Goal: Use online tool/utility: Use online tool/utility

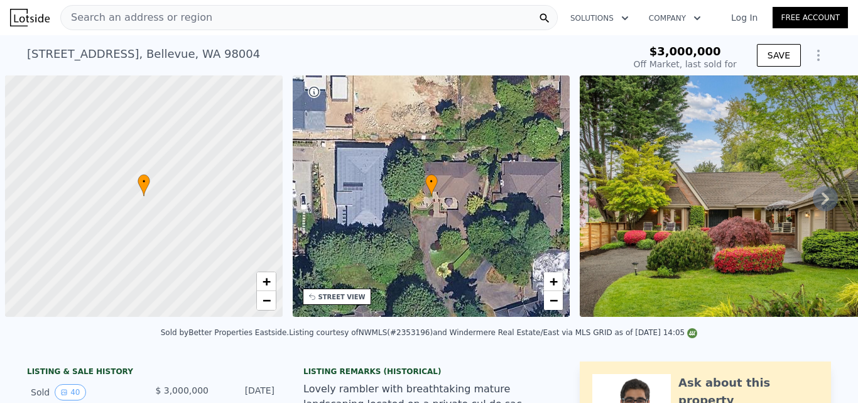
scroll to position [0, 5]
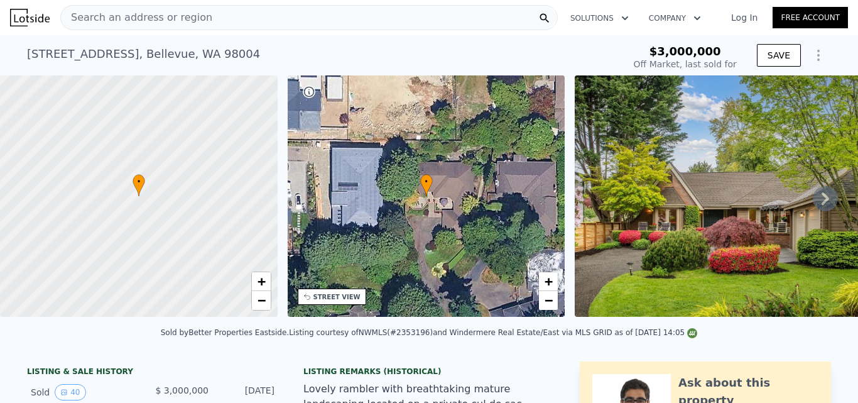
click at [149, 17] on span "Search an address or region" at bounding box center [136, 17] width 151 height 15
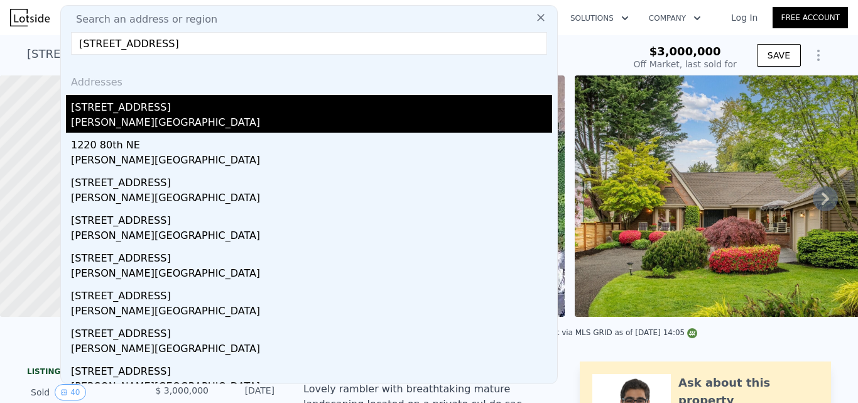
type input "[STREET_ADDRESS]"
click at [102, 112] on div "[STREET_ADDRESS]" at bounding box center [311, 105] width 481 height 20
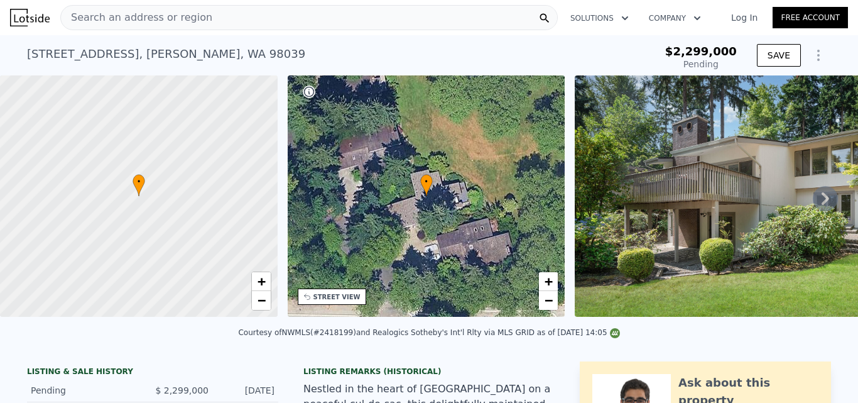
click at [822, 203] on icon at bounding box center [826, 198] width 8 height 13
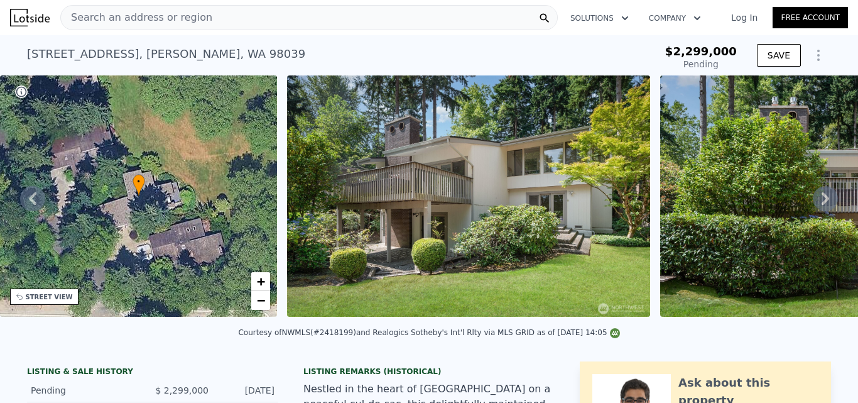
click at [822, 203] on icon at bounding box center [826, 198] width 8 height 13
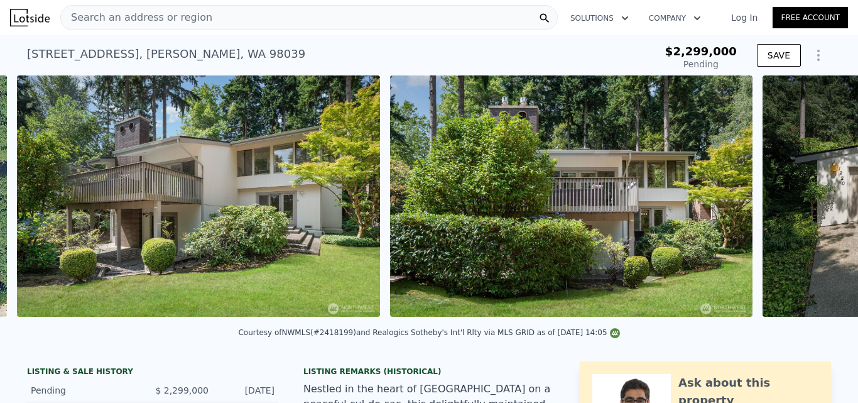
scroll to position [0, 575]
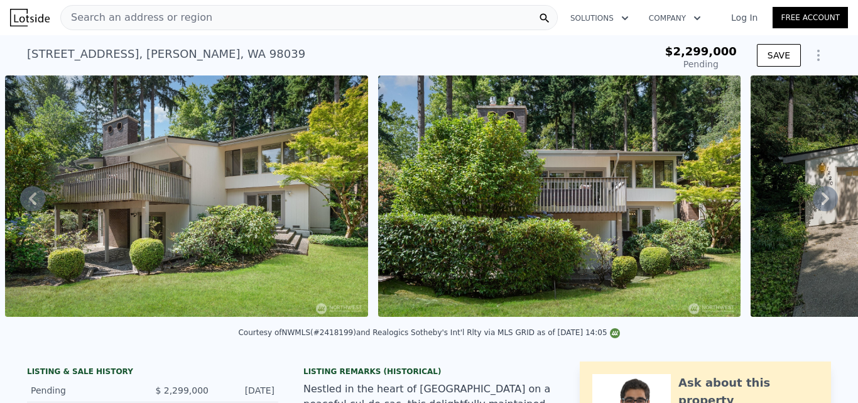
click at [822, 203] on icon at bounding box center [826, 198] width 8 height 13
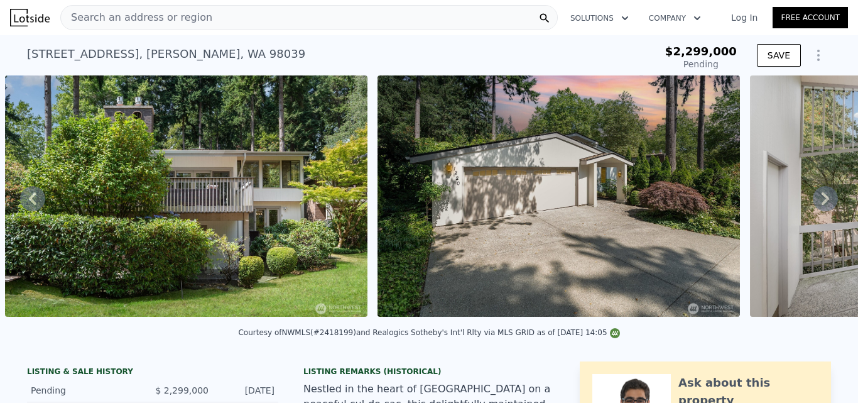
click at [822, 203] on icon at bounding box center [826, 198] width 8 height 13
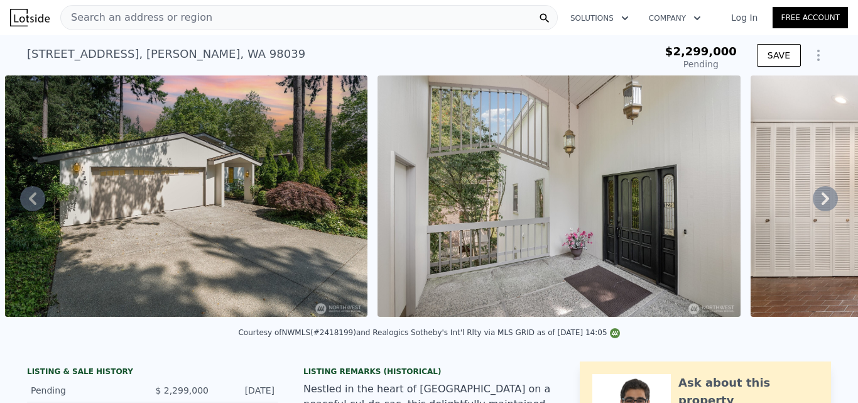
click at [822, 203] on icon at bounding box center [826, 198] width 8 height 13
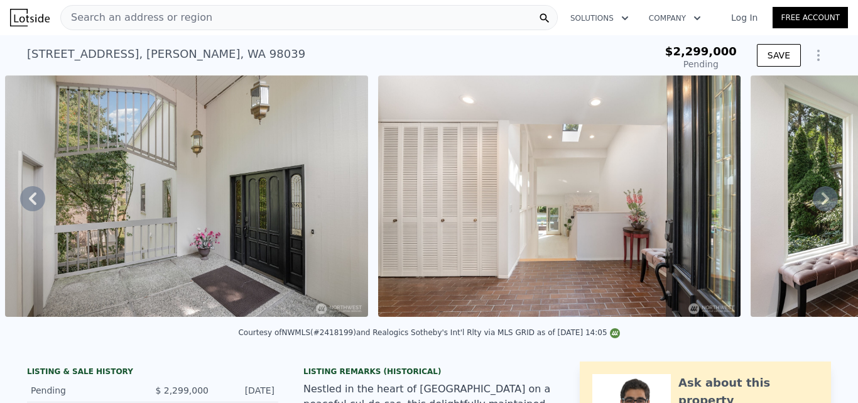
click at [822, 203] on icon at bounding box center [826, 198] width 8 height 13
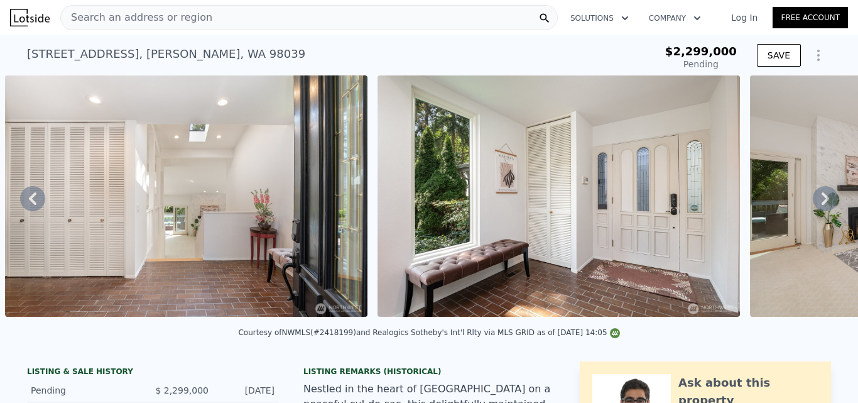
click at [822, 203] on icon at bounding box center [826, 198] width 8 height 13
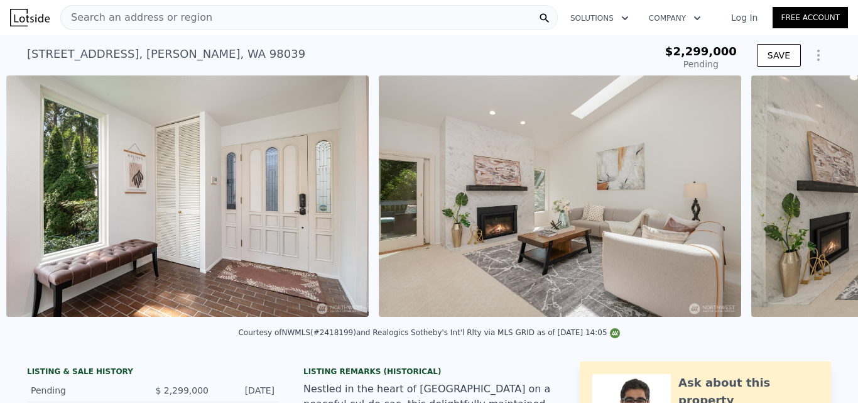
scroll to position [0, 2438]
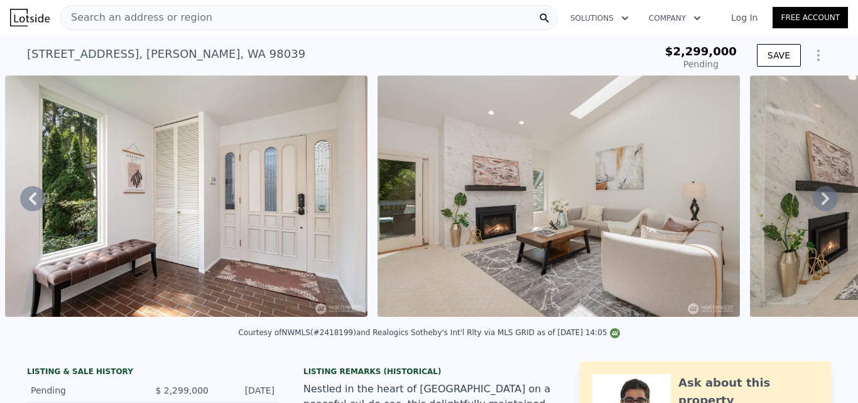
click at [822, 203] on icon at bounding box center [826, 198] width 8 height 13
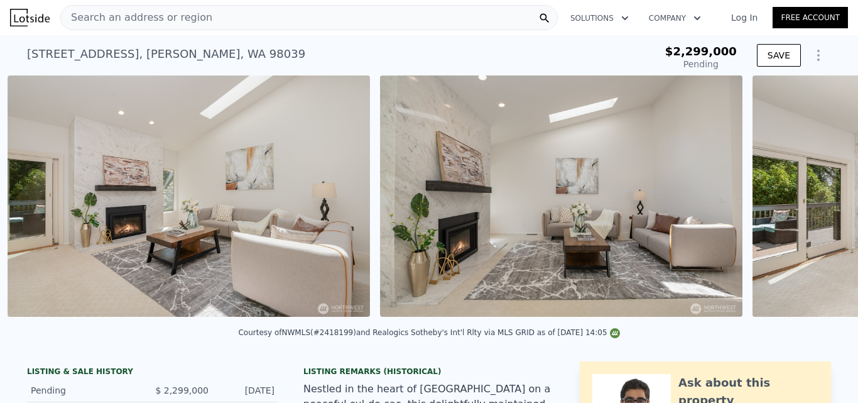
scroll to position [0, 2811]
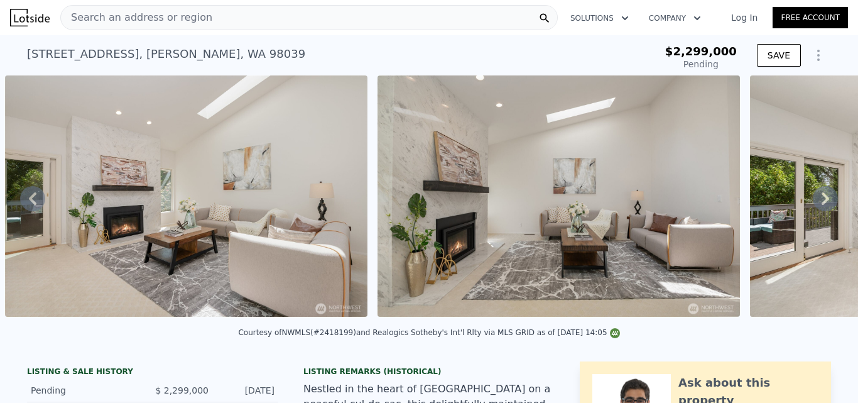
click at [822, 203] on icon at bounding box center [826, 198] width 8 height 13
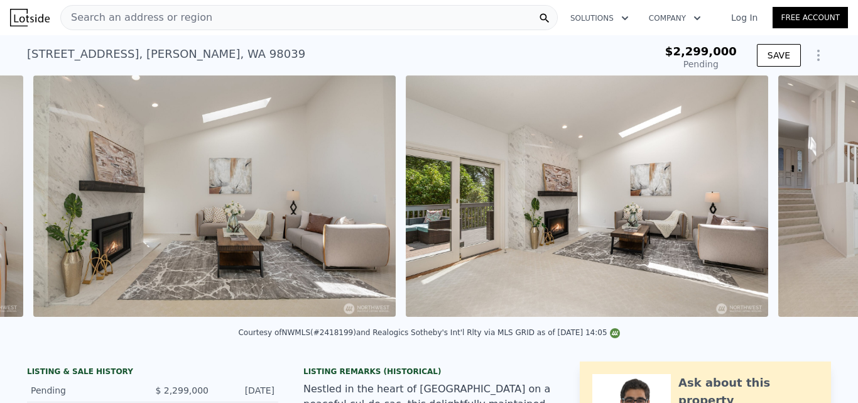
scroll to position [0, 3183]
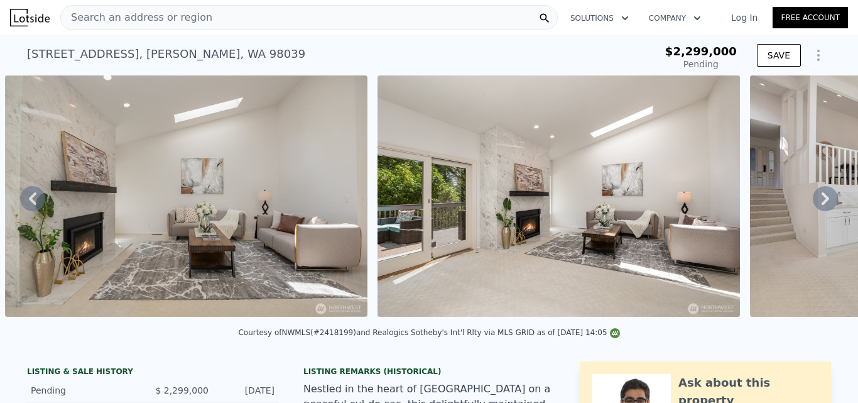
click at [822, 203] on icon at bounding box center [826, 198] width 8 height 13
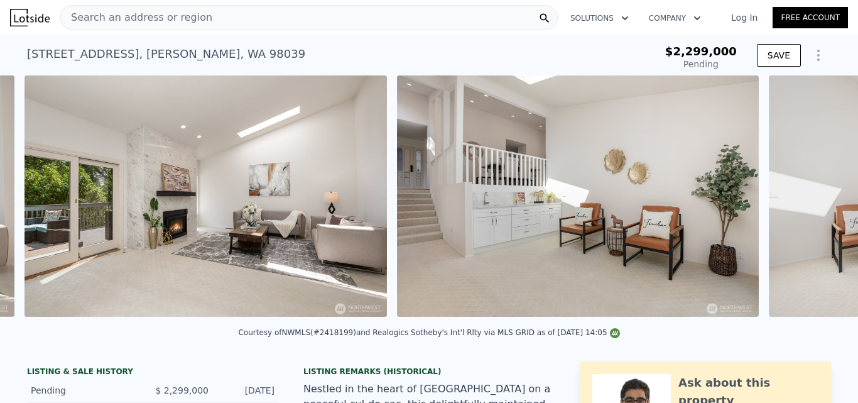
scroll to position [0, 3555]
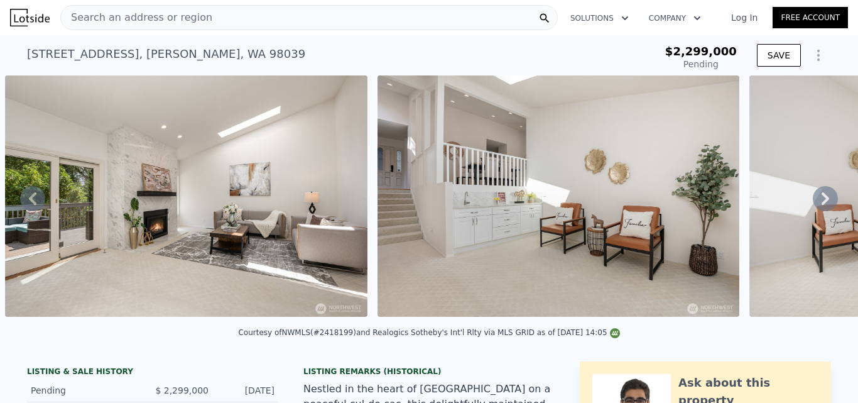
click at [822, 203] on icon at bounding box center [826, 198] width 8 height 13
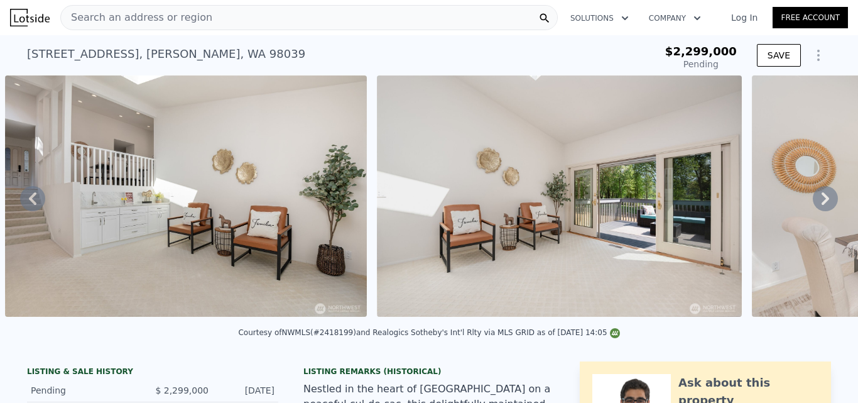
click at [822, 203] on icon at bounding box center [826, 198] width 8 height 13
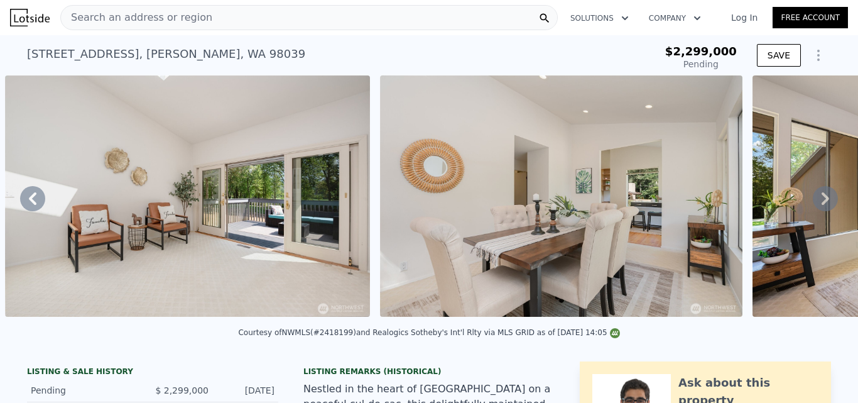
click at [822, 203] on icon at bounding box center [826, 198] width 8 height 13
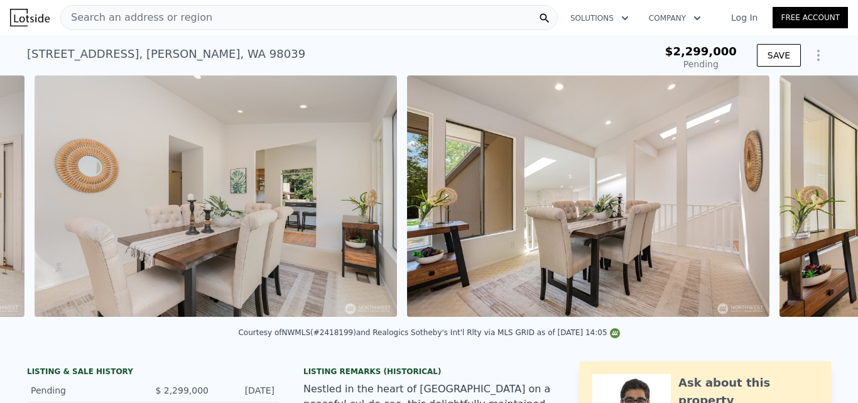
scroll to position [0, 4675]
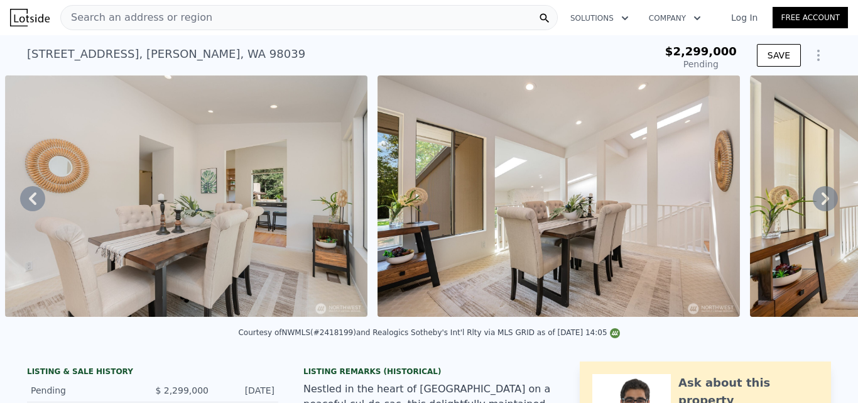
click at [822, 203] on icon at bounding box center [826, 198] width 8 height 13
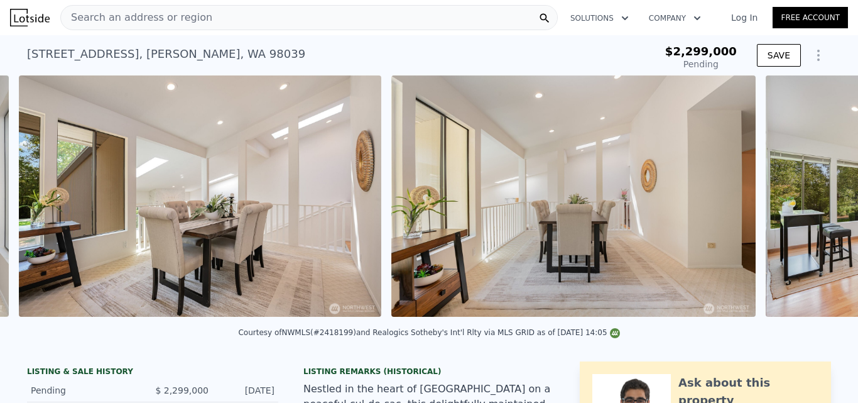
scroll to position [0, 5047]
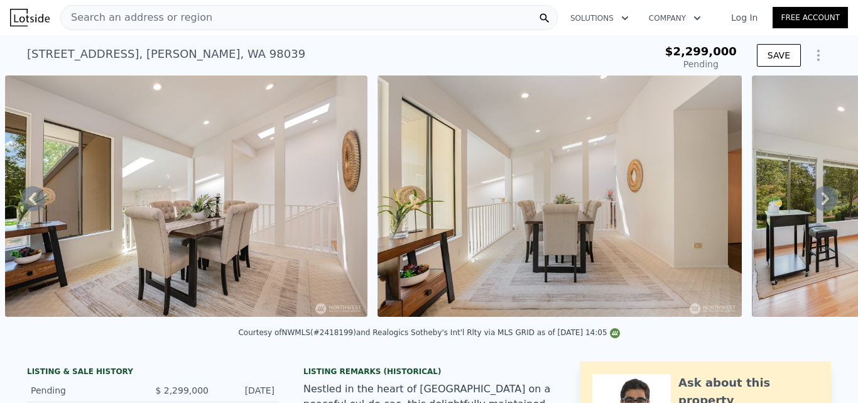
click at [822, 203] on icon at bounding box center [826, 198] width 8 height 13
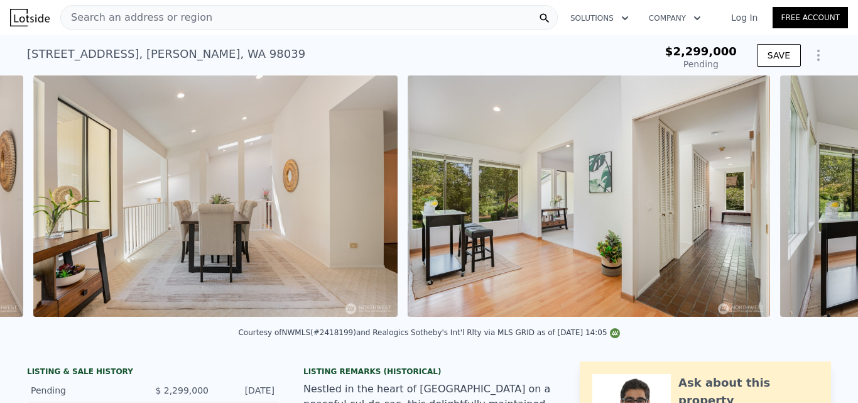
scroll to position [0, 5420]
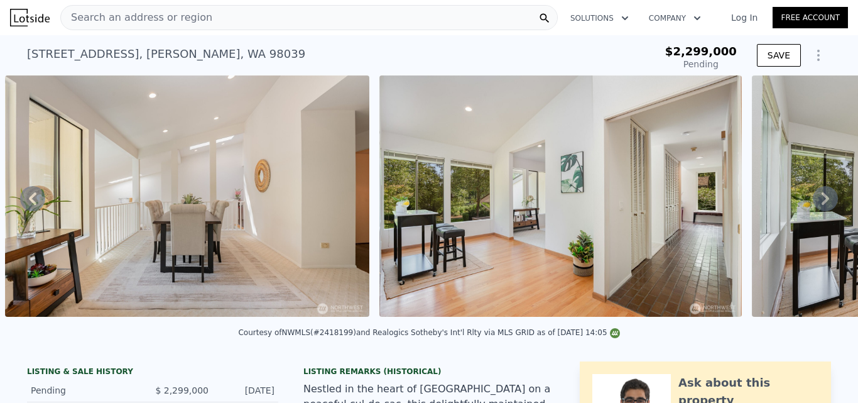
click at [822, 203] on icon at bounding box center [826, 198] width 8 height 13
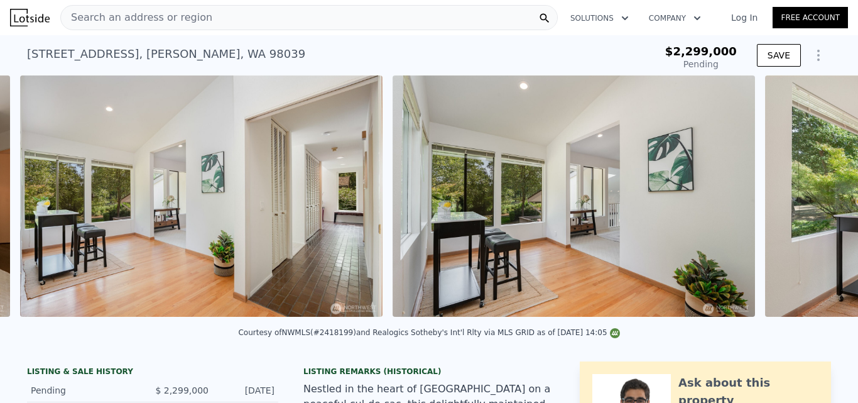
scroll to position [0, 5794]
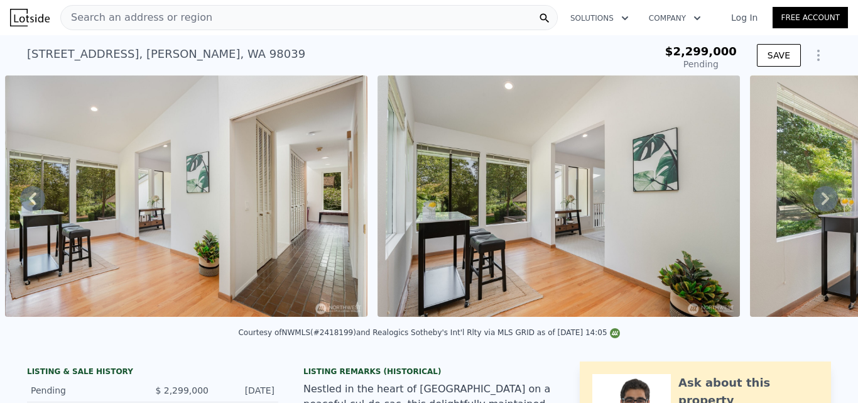
click at [822, 203] on icon at bounding box center [826, 198] width 8 height 13
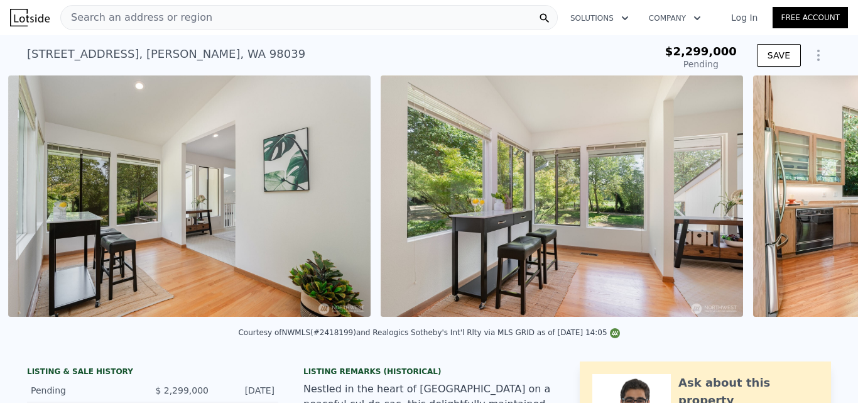
scroll to position [0, 6166]
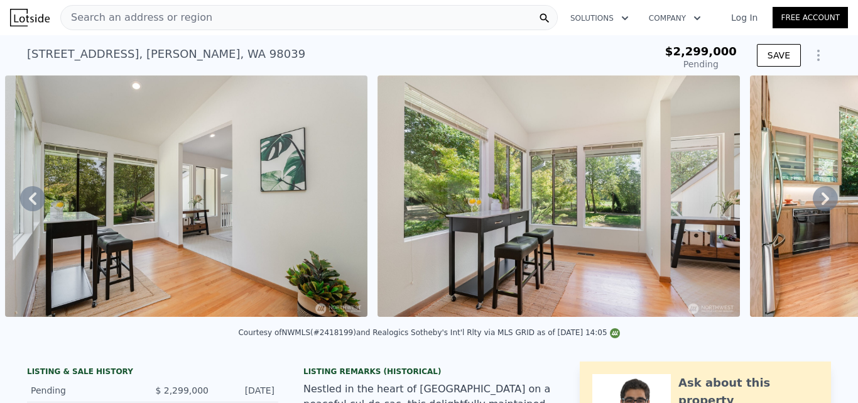
click at [822, 203] on icon at bounding box center [826, 198] width 8 height 13
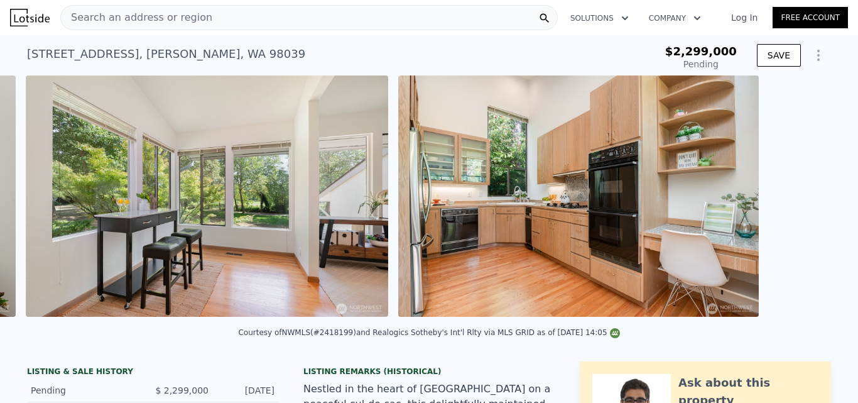
scroll to position [0, 6539]
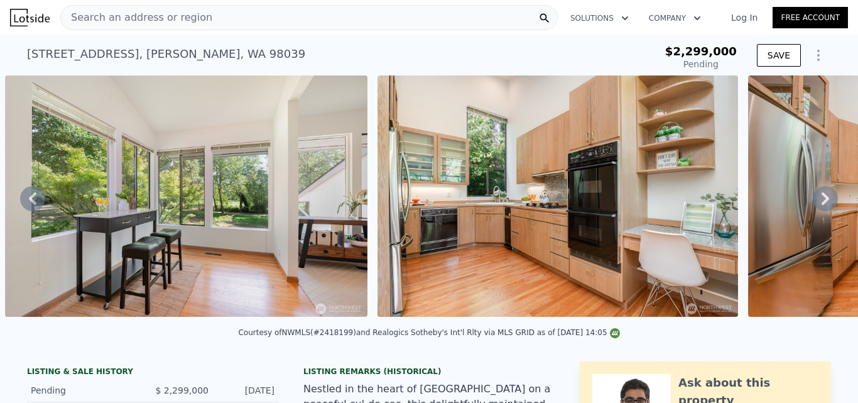
click at [822, 203] on icon at bounding box center [826, 198] width 8 height 13
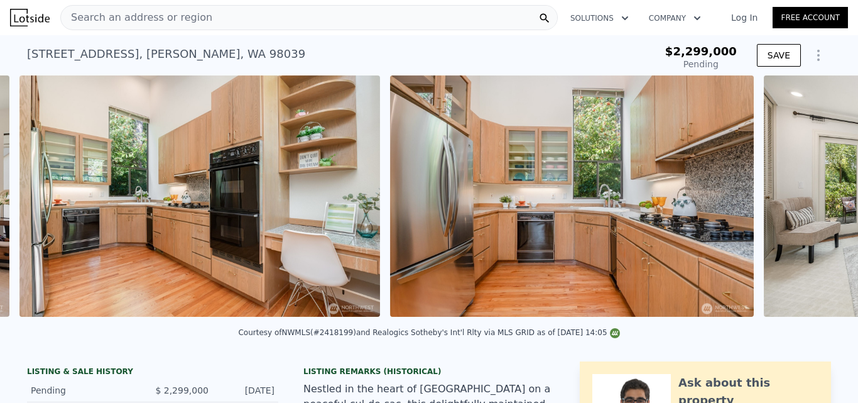
scroll to position [0, 6911]
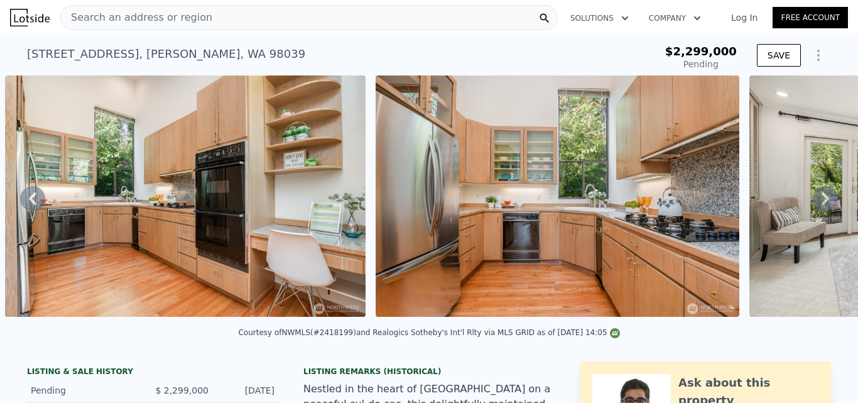
click at [822, 203] on icon at bounding box center [826, 198] width 8 height 13
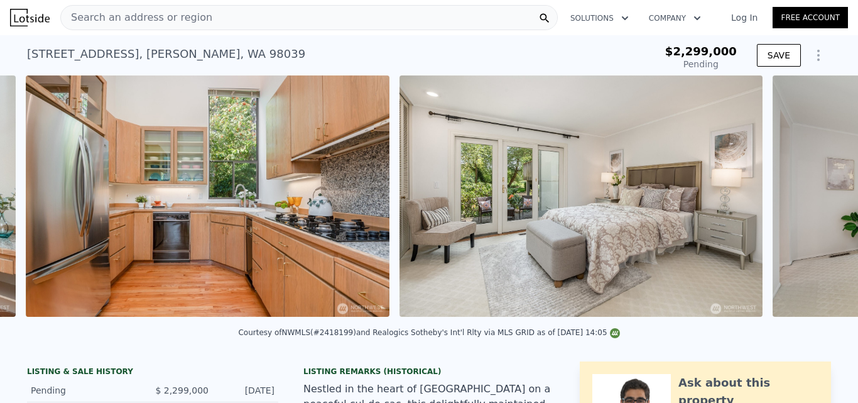
scroll to position [0, 7282]
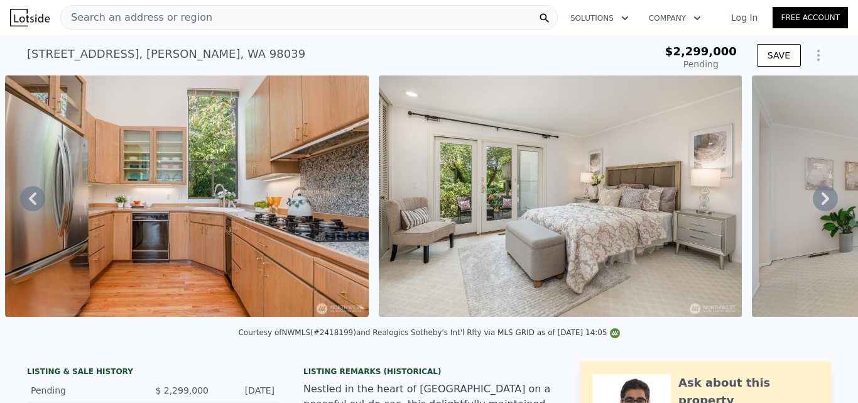
click at [822, 203] on icon at bounding box center [826, 198] width 8 height 13
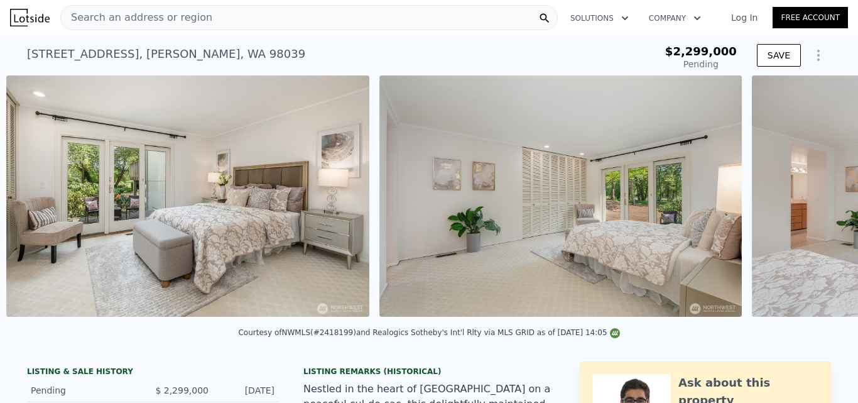
scroll to position [0, 7656]
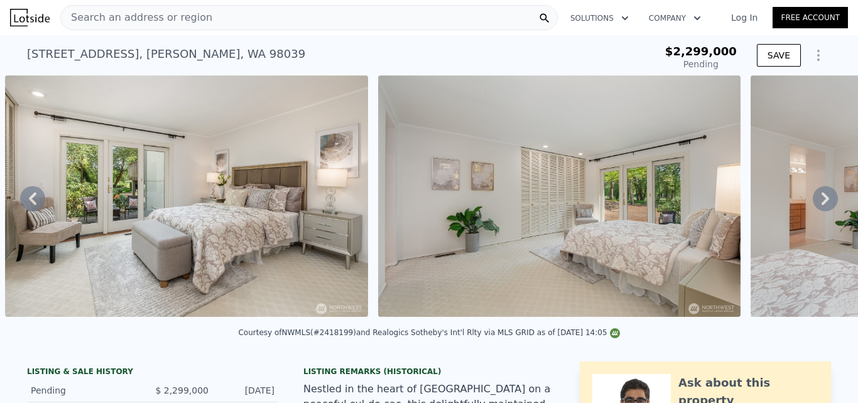
click at [822, 203] on icon at bounding box center [826, 198] width 8 height 13
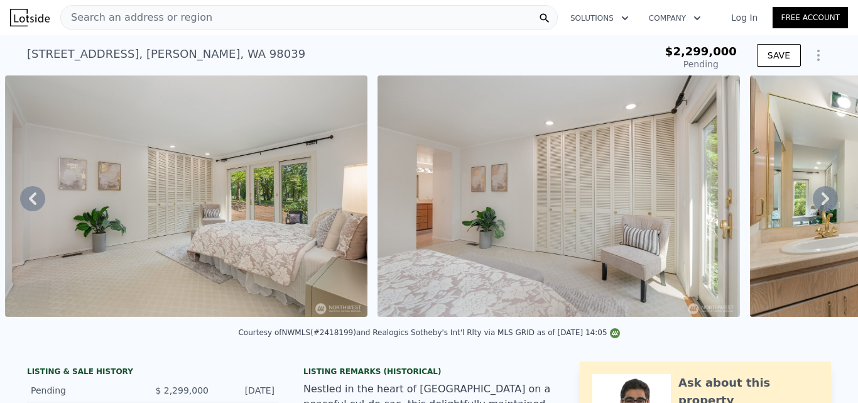
click at [822, 203] on icon at bounding box center [826, 198] width 8 height 13
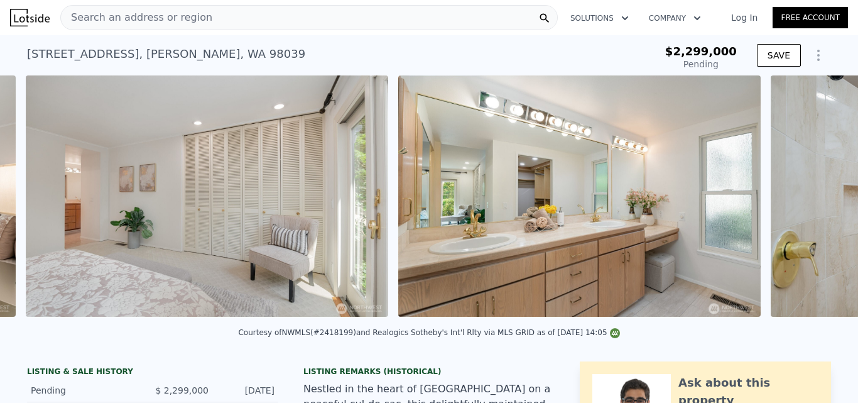
scroll to position [0, 8401]
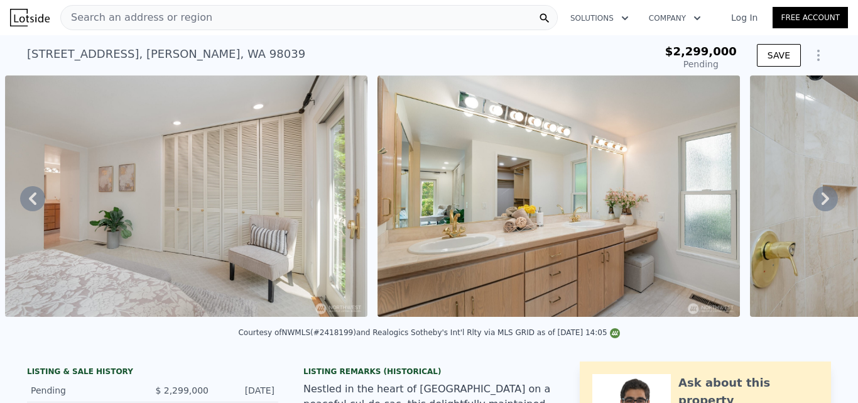
click at [822, 203] on icon at bounding box center [826, 198] width 8 height 13
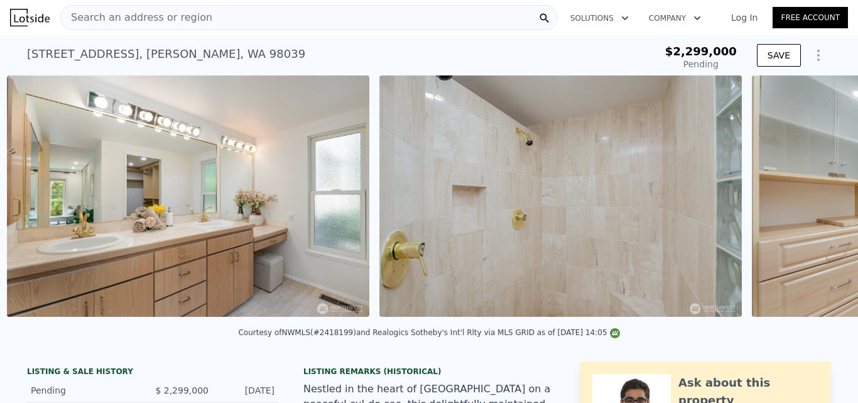
scroll to position [0, 8773]
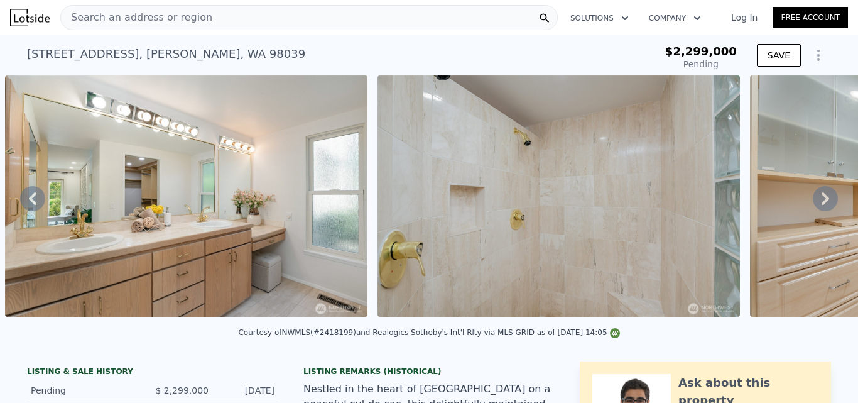
click at [822, 203] on icon at bounding box center [826, 198] width 8 height 13
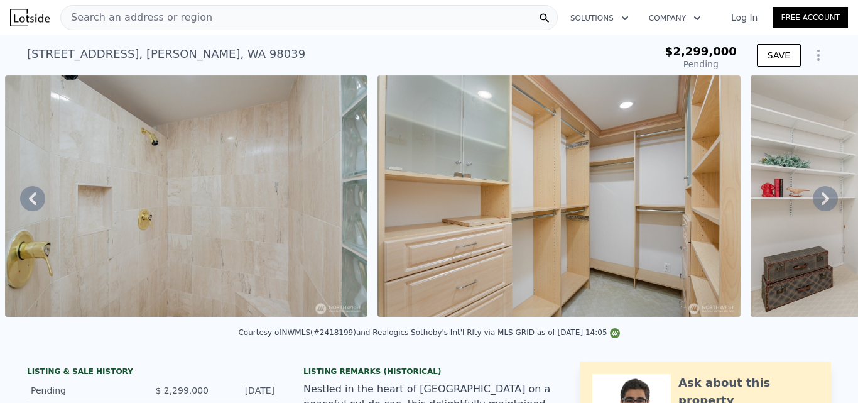
click at [822, 203] on icon at bounding box center [826, 198] width 8 height 13
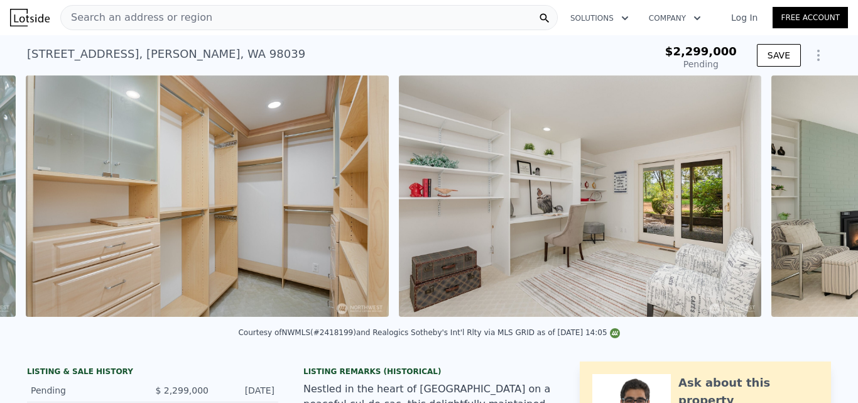
scroll to position [0, 9518]
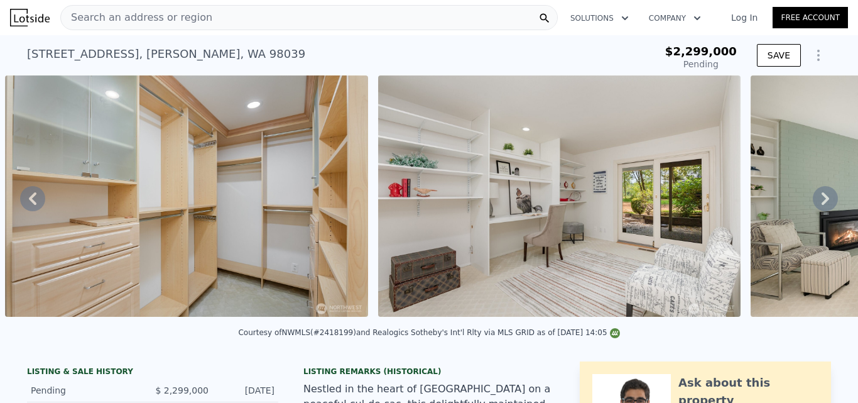
click at [822, 203] on icon at bounding box center [826, 198] width 8 height 13
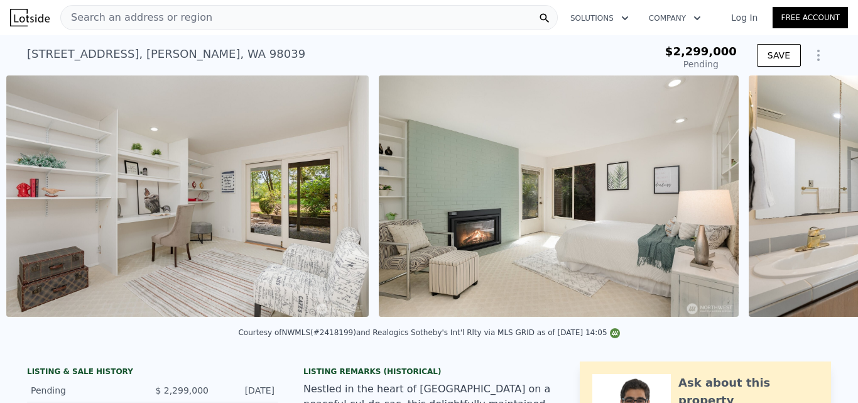
scroll to position [0, 9891]
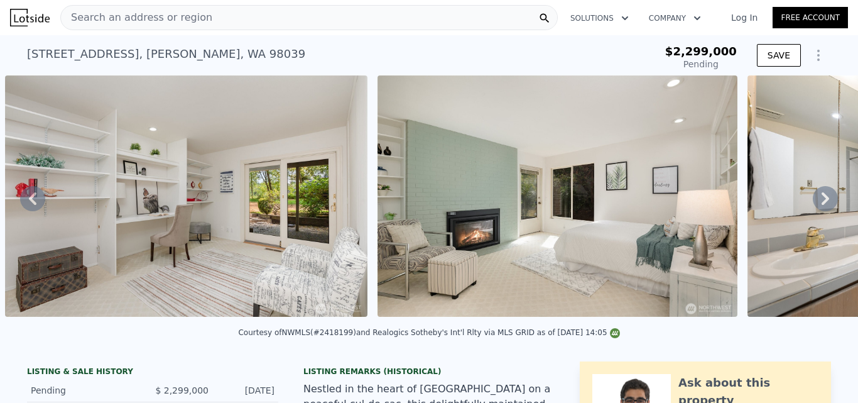
click at [822, 203] on icon at bounding box center [826, 198] width 8 height 13
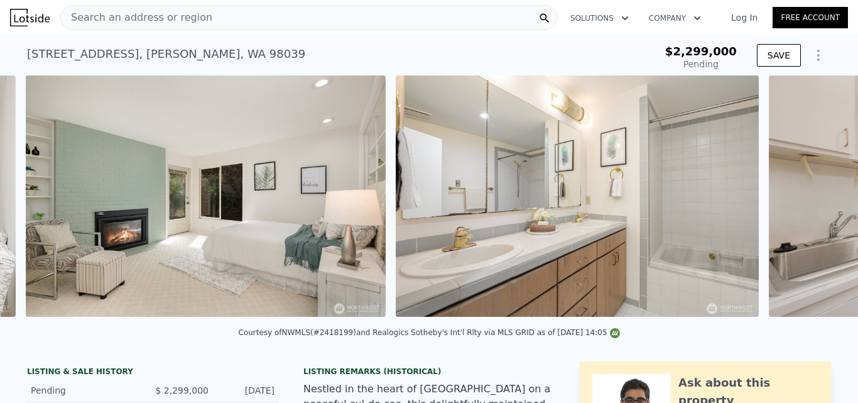
scroll to position [0, 10264]
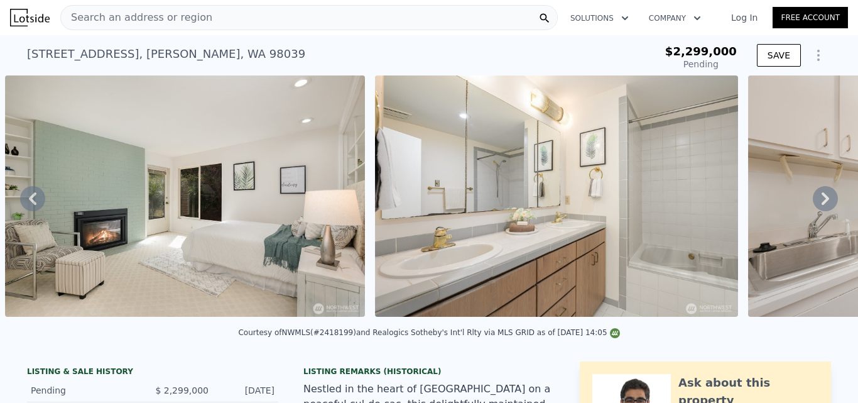
click at [822, 203] on icon at bounding box center [826, 198] width 8 height 13
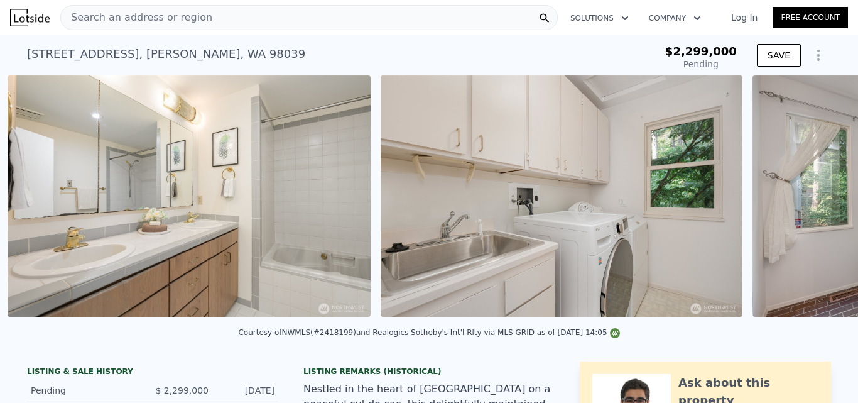
scroll to position [0, 10634]
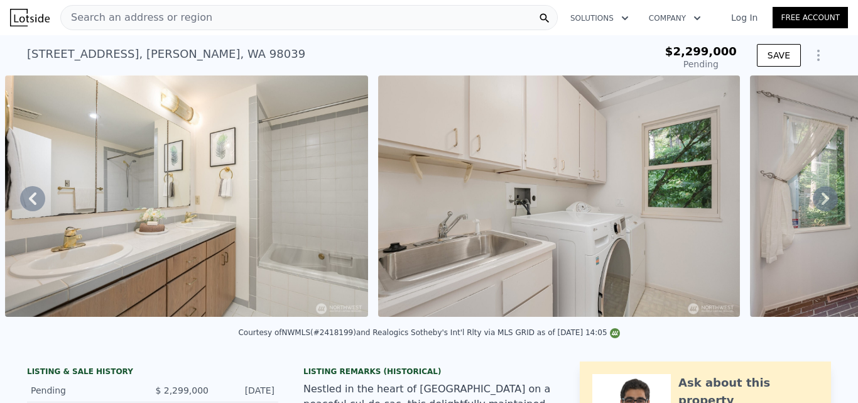
click at [822, 203] on icon at bounding box center [826, 198] width 8 height 13
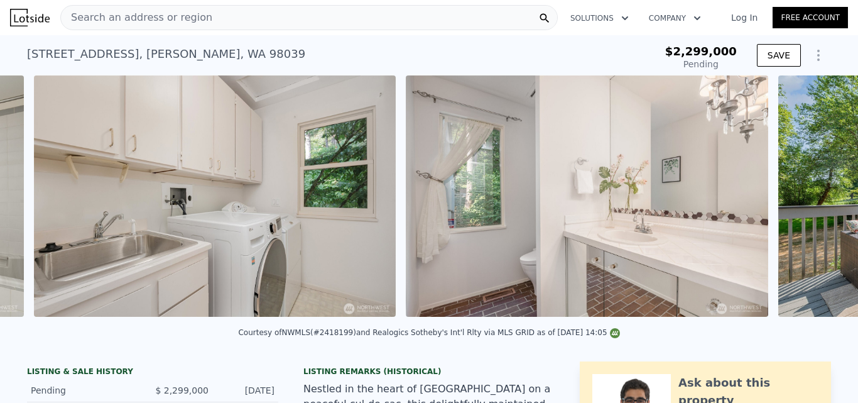
scroll to position [0, 11007]
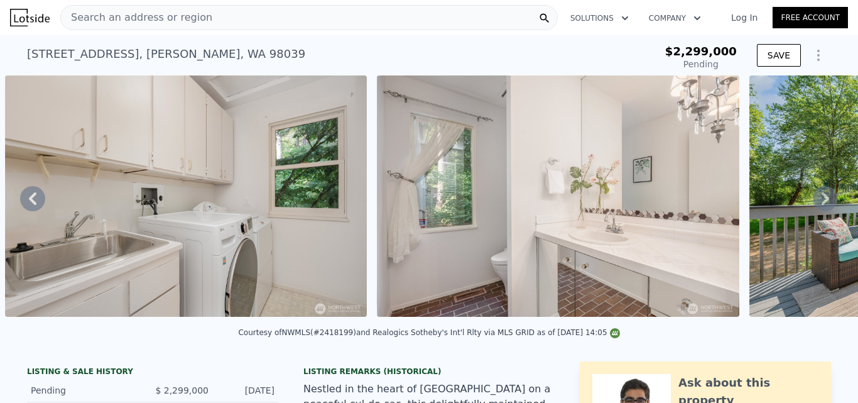
click at [822, 203] on icon at bounding box center [826, 198] width 8 height 13
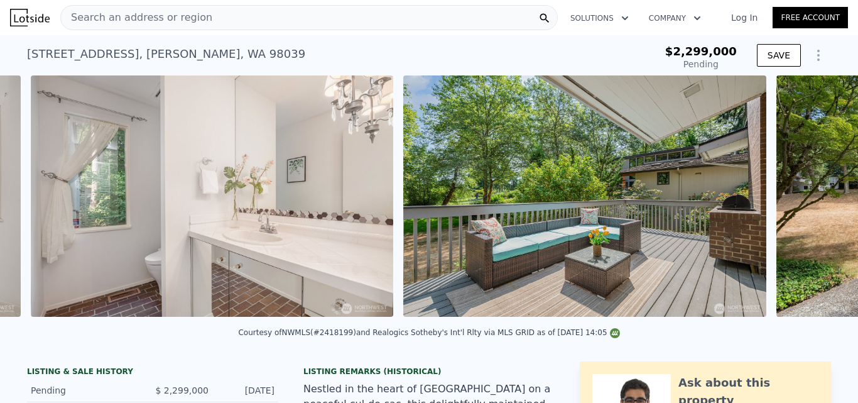
scroll to position [0, 11379]
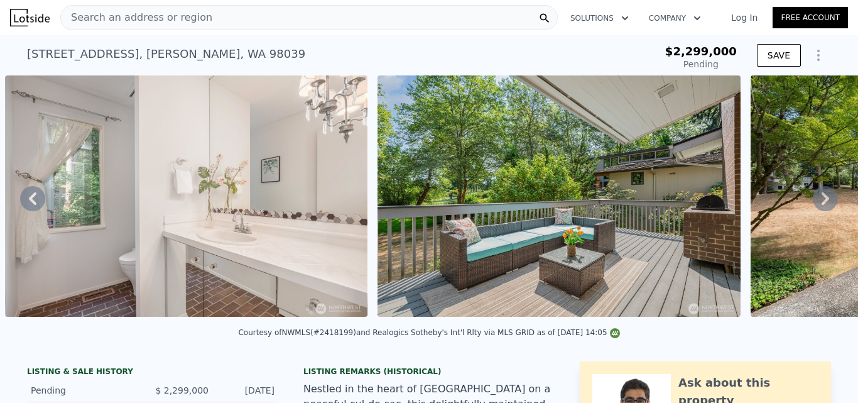
click at [822, 203] on icon at bounding box center [826, 198] width 8 height 13
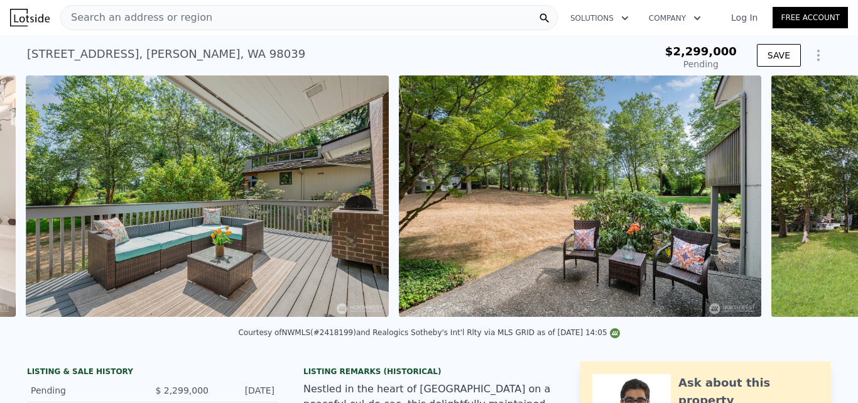
scroll to position [0, 11751]
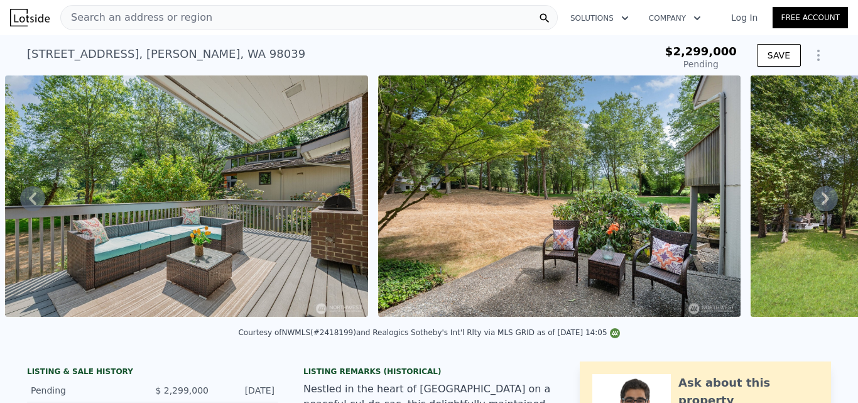
click at [822, 203] on icon at bounding box center [826, 198] width 8 height 13
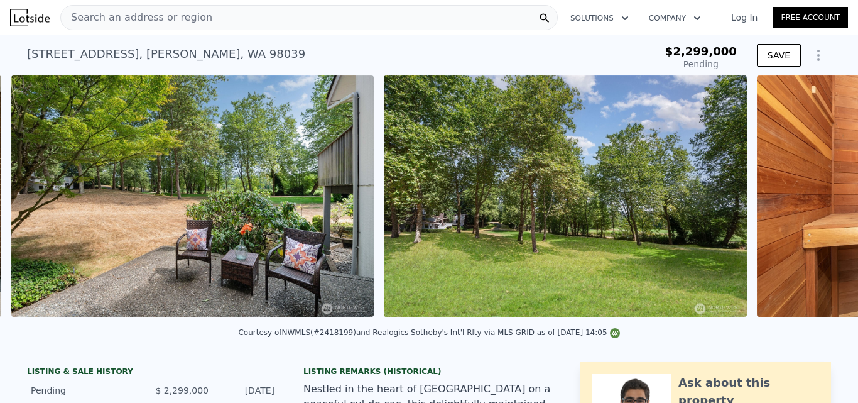
scroll to position [0, 12124]
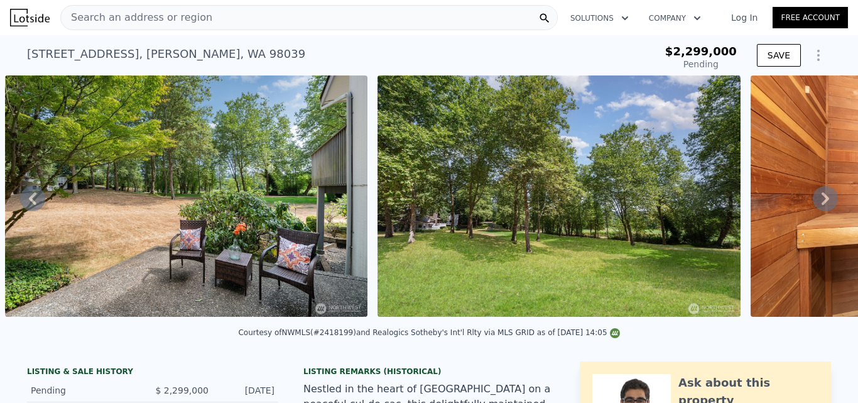
click at [822, 203] on icon at bounding box center [826, 198] width 8 height 13
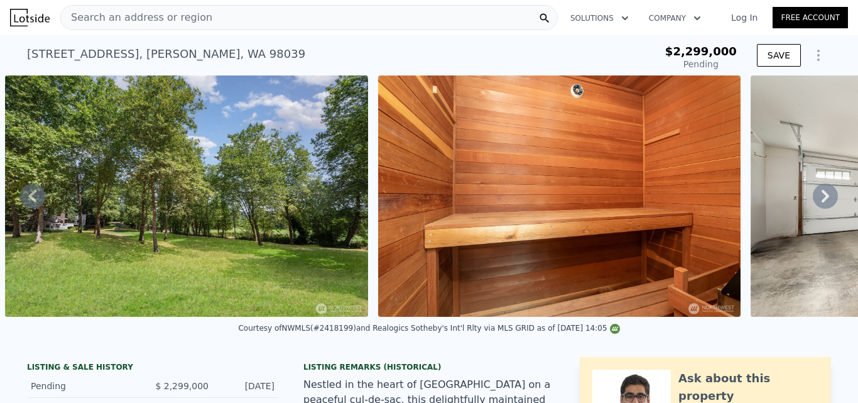
click at [818, 203] on icon at bounding box center [825, 195] width 25 height 25
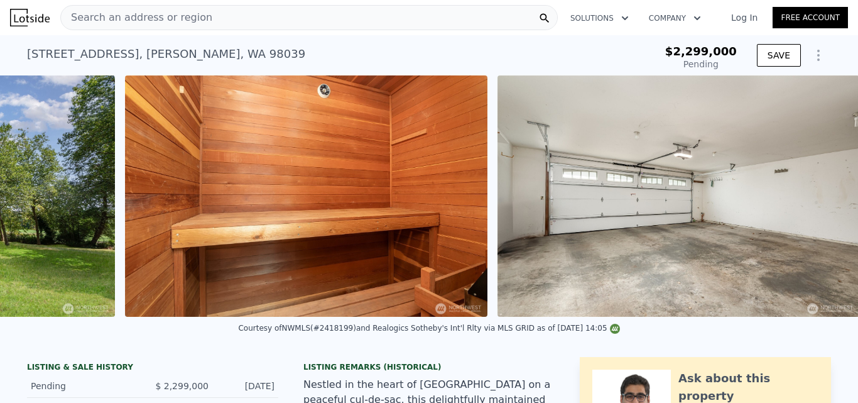
scroll to position [0, 12765]
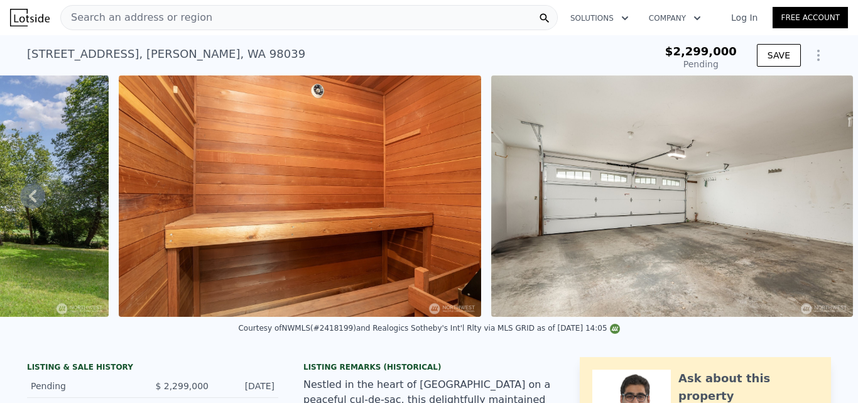
click at [818, 203] on img at bounding box center [671, 195] width 361 height 241
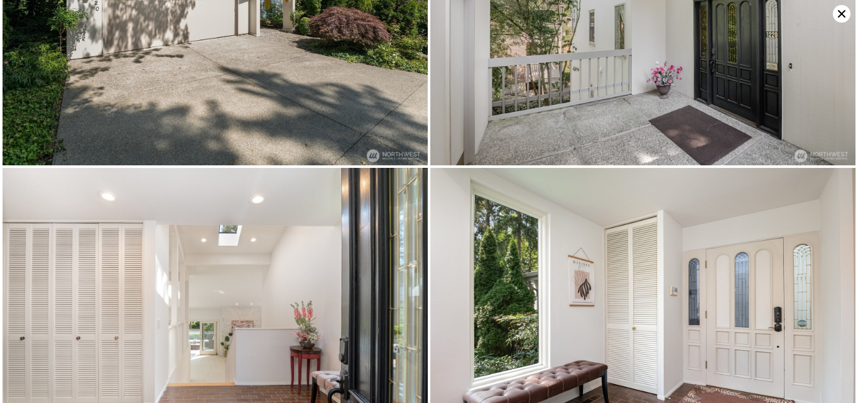
scroll to position [0, 0]
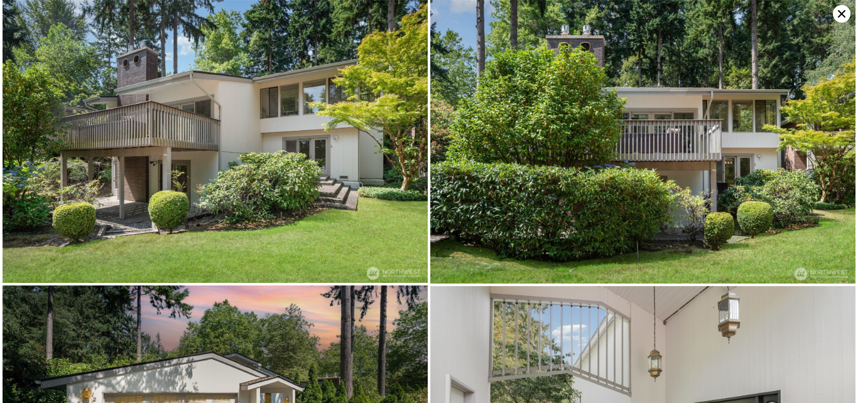
click at [841, 15] on icon at bounding box center [842, 14] width 8 height 8
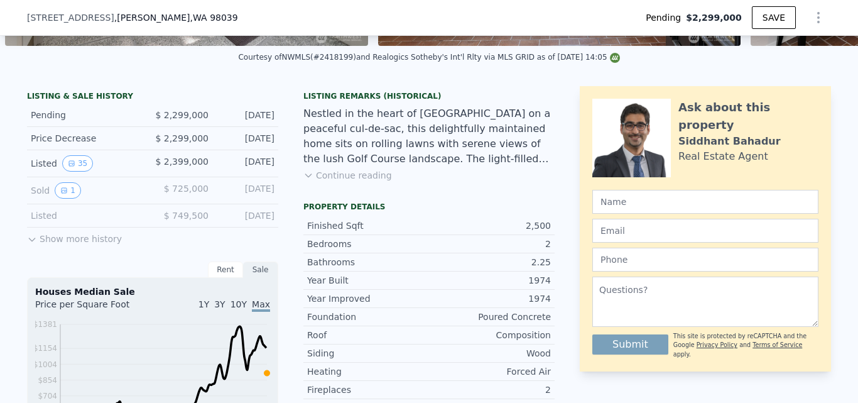
scroll to position [301, 0]
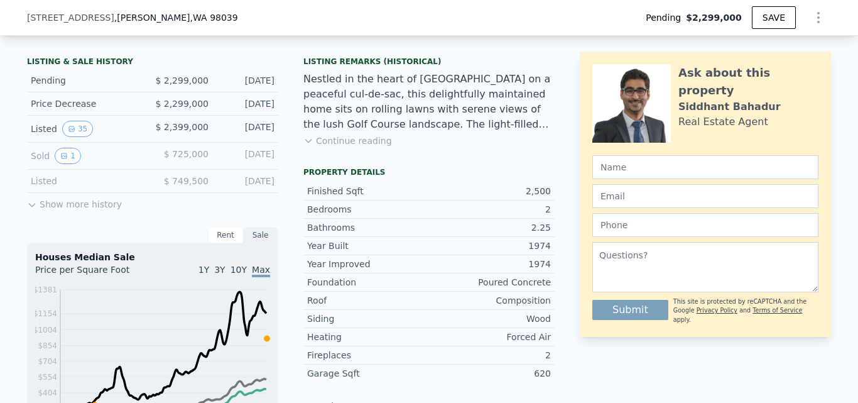
type input "$ 3,216,000"
type input "$ 427,802"
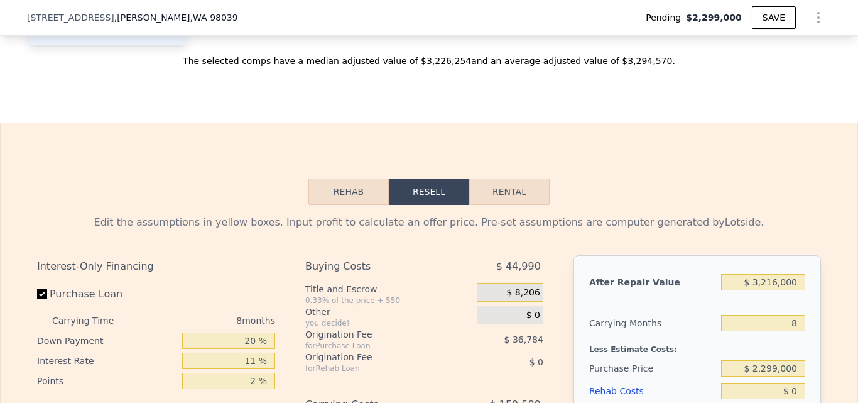
scroll to position [1934, 0]
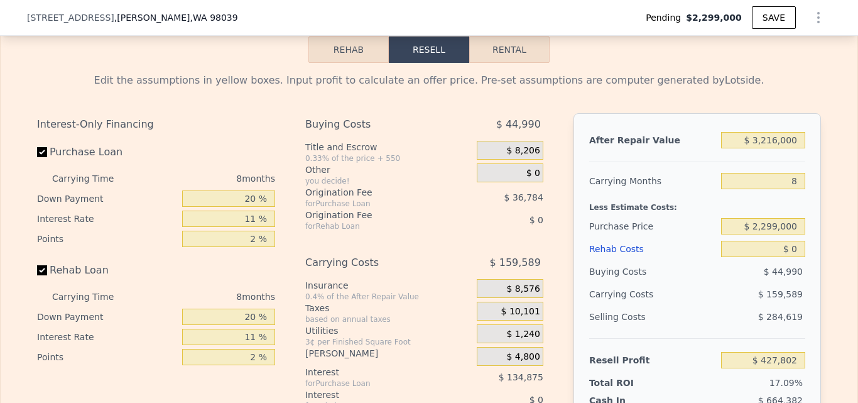
click at [333, 63] on button "Rehab" at bounding box center [348, 49] width 80 height 26
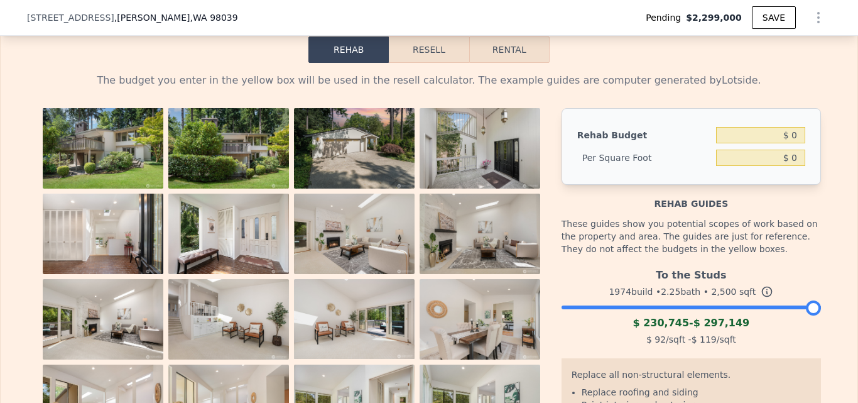
click at [805, 151] on div "Rehab Budget $ 0 Per Square Foot $ 0" at bounding box center [690, 146] width 259 height 77
click at [799, 143] on input "$ 0" at bounding box center [760, 135] width 89 height 16
type input "$ 175,000"
click at [829, 182] on div "The budget you enter in the yellow box will be used in the resell calculator. T…" at bounding box center [429, 313] width 857 height 501
type input "$ 70"
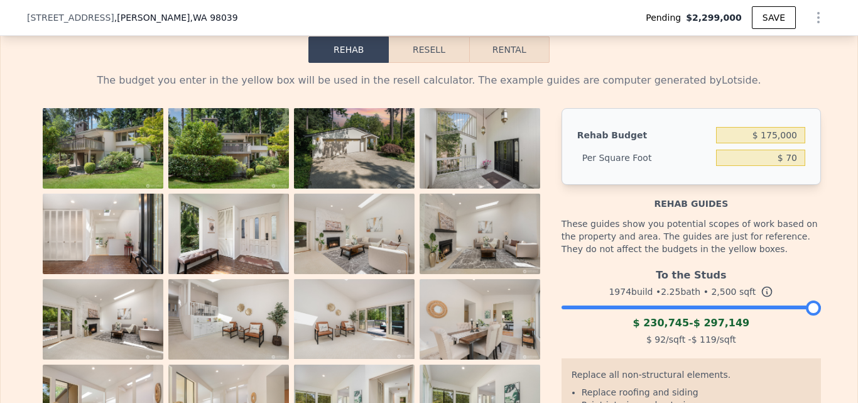
click at [425, 63] on button "Resell" at bounding box center [429, 49] width 80 height 26
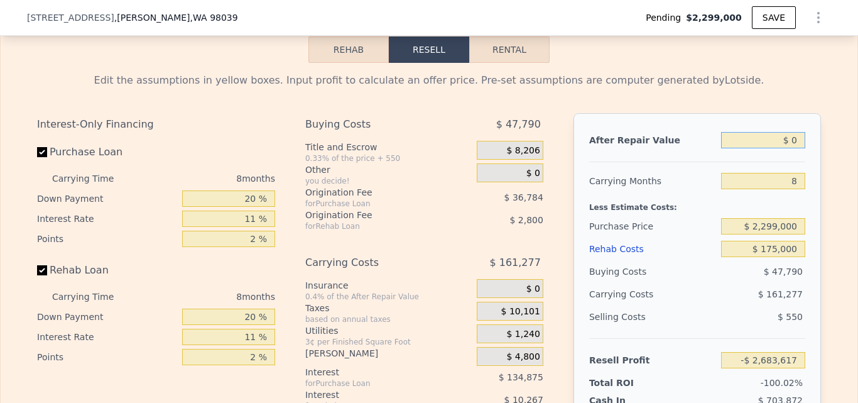
click at [796, 148] on input "$ 0" at bounding box center [763, 140] width 84 height 16
click at [795, 234] on input "$ 2,299,000" at bounding box center [763, 226] width 84 height 16
type input "$ 2,180,000"
click at [832, 239] on div "Edit the assumptions in yellow boxes. Input profit to calculate an offer price.…" at bounding box center [429, 306] width 857 height 486
type input "-$ 2,555,340"
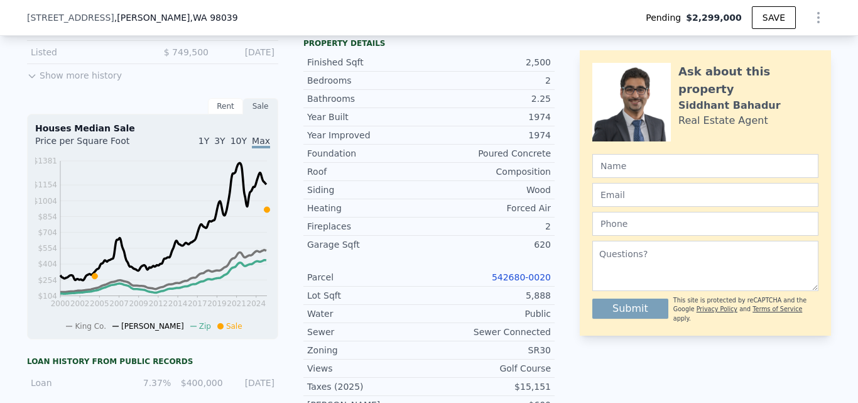
scroll to position [401, 0]
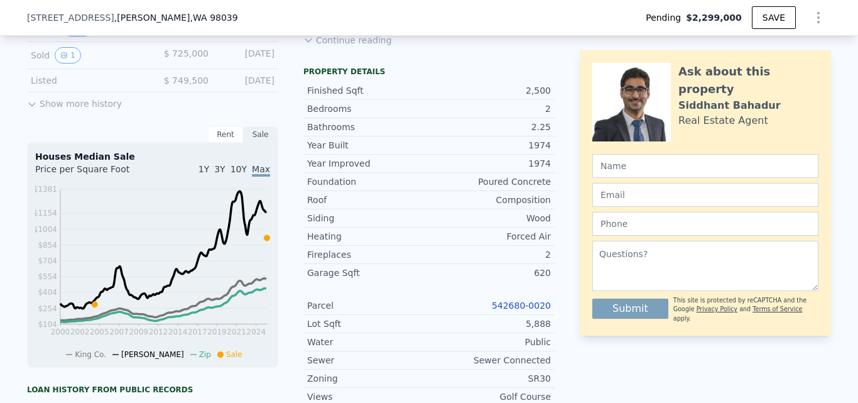
click at [190, 19] on span ", WA 98039" at bounding box center [214, 18] width 48 height 10
copy span "98039"
type input "$ 3,216,000"
type input "$ 0"
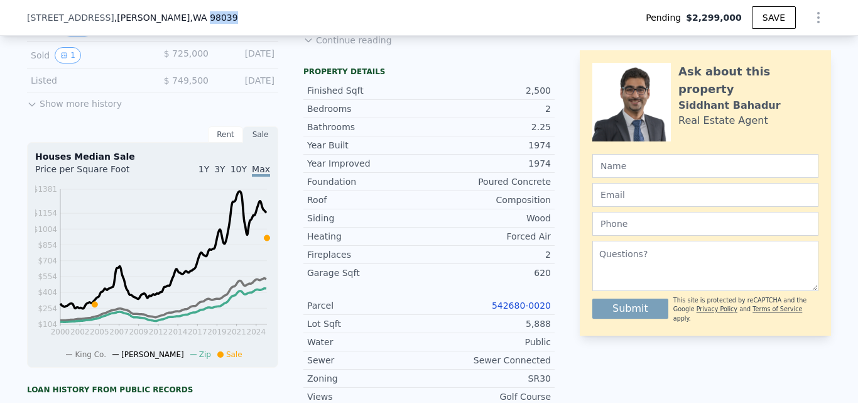
type input "$ 427,802"
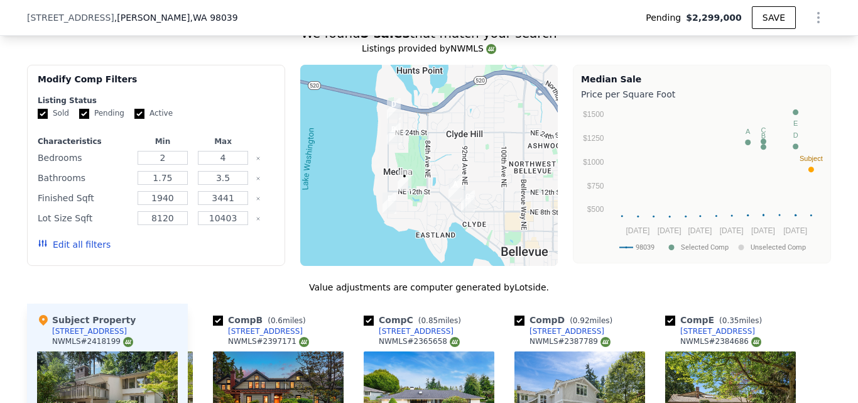
scroll to position [1140, 0]
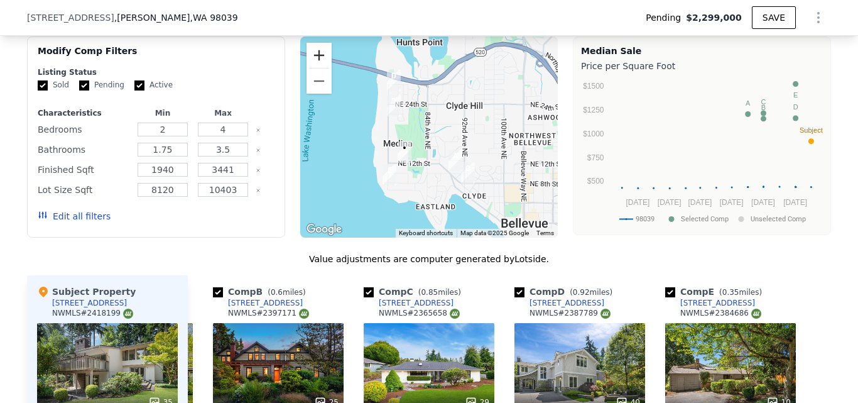
click at [315, 68] on button "Zoom in" at bounding box center [318, 55] width 25 height 25
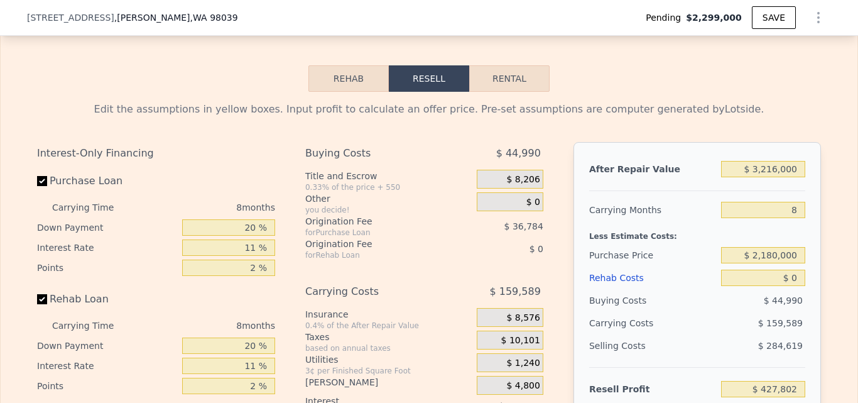
scroll to position [1927, 0]
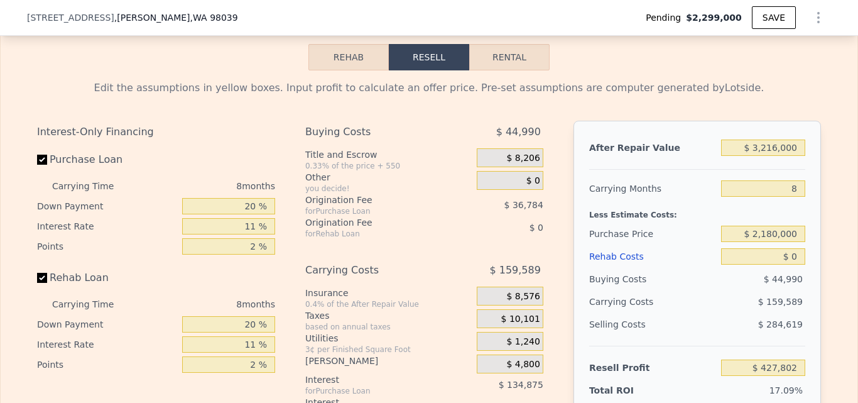
click at [330, 70] on button "Rehab" at bounding box center [348, 57] width 80 height 26
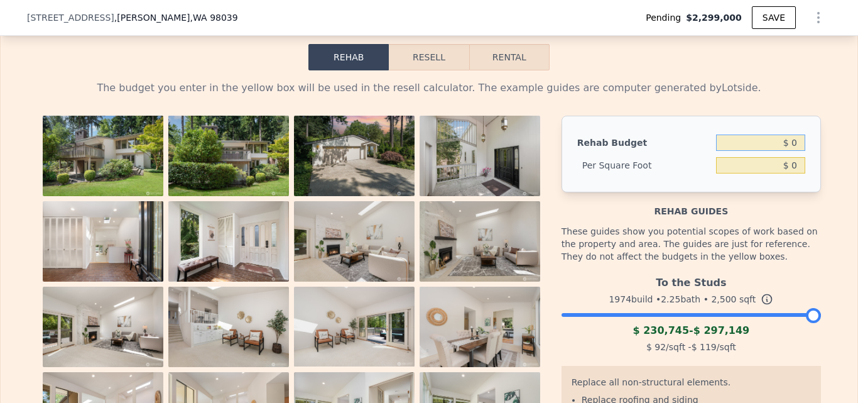
click at [795, 151] on input "$ 0" at bounding box center [760, 142] width 89 height 16
type input "$ 175,000"
click at [837, 153] on div "The budget you enter in the yellow box will be used in the resell calculator. T…" at bounding box center [429, 320] width 857 height 501
type input "$ 70"
click at [436, 70] on button "Resell" at bounding box center [429, 57] width 80 height 26
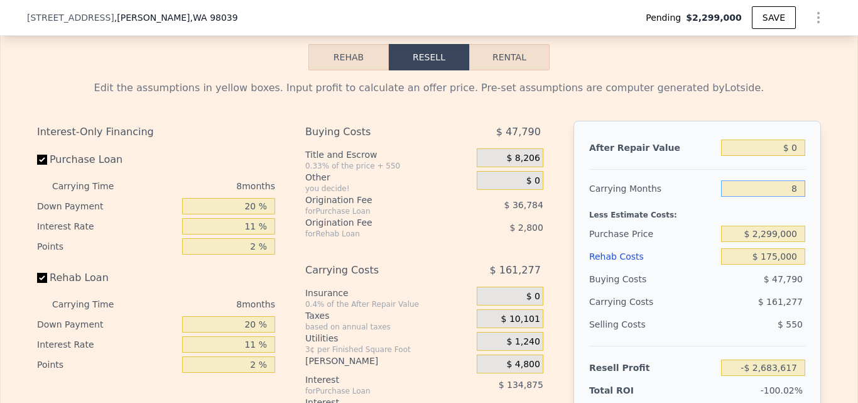
click at [798, 197] on input "8" at bounding box center [763, 188] width 84 height 16
type input "6"
type input "-$ 2,643,298"
type input "6"
click at [251, 214] on input "20 %" at bounding box center [228, 206] width 93 height 16
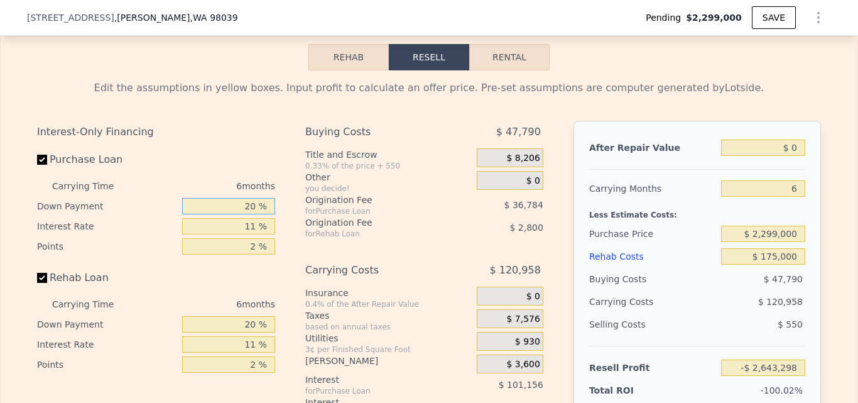
type input "2 %"
type input "-$ 2,674,338"
type input "10 %"
type input "-$ 2,660,544"
type input "10 %"
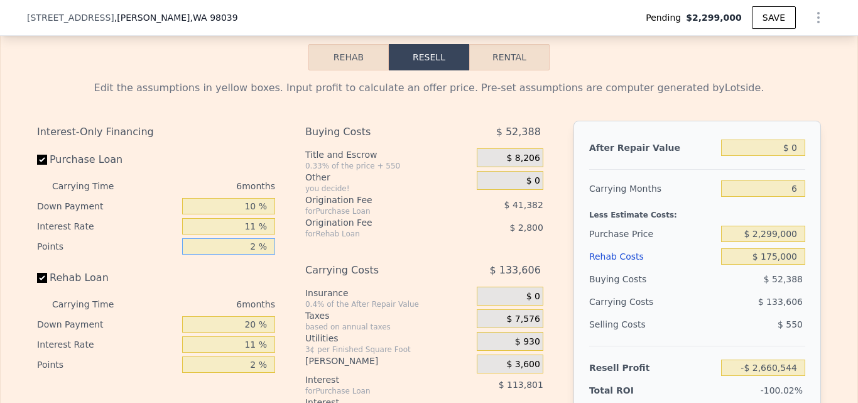
click at [252, 254] on input "2 %" at bounding box center [228, 246] width 93 height 16
type input "1 %"
type input "-$ 2,639,853"
type input "1 %"
click at [252, 332] on input "20 %" at bounding box center [228, 324] width 93 height 16
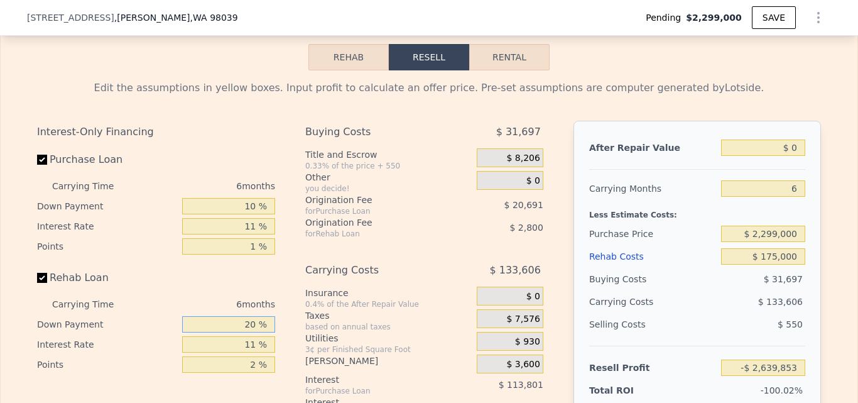
type input "2 %"
type input "-$ 2,642,217"
type input "10 %"
type input "-$ 2,641,169"
type input "10 %"
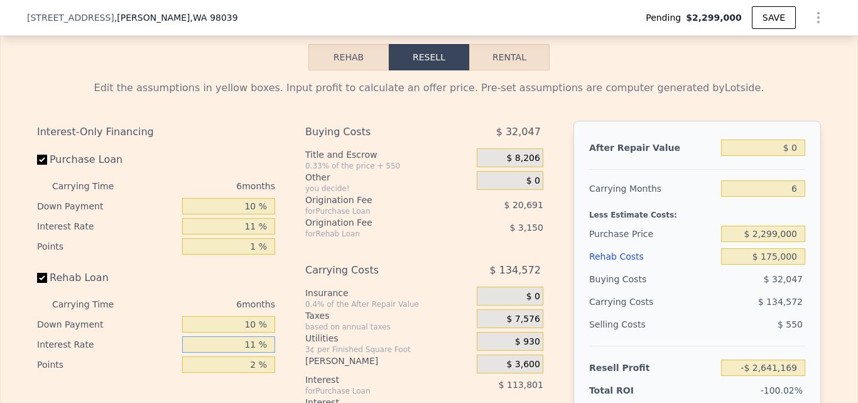
click at [252, 352] on input "11 %" at bounding box center [228, 344] width 93 height 16
type input "1 %"
type input "-$ 2,633,291"
type input "10 %"
type input "-$ 2,640,383"
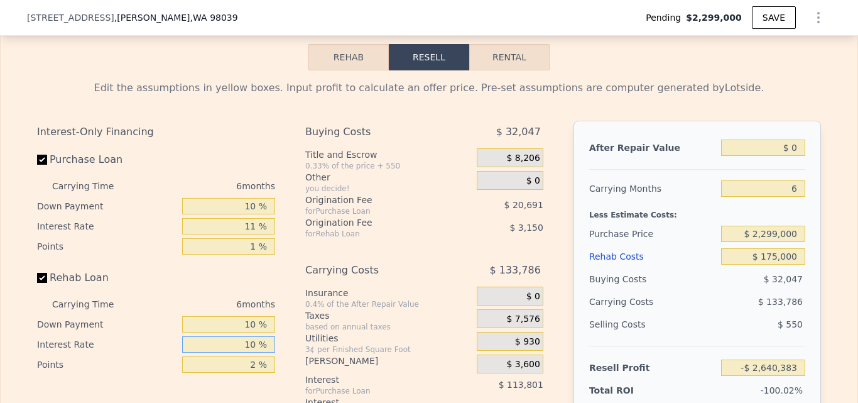
type input "10 %"
click at [296, 353] on div "Interest-Only Financing Purchase Loan Carrying Time 6 months Down Payment 10 % …" at bounding box center [429, 339] width 784 height 436
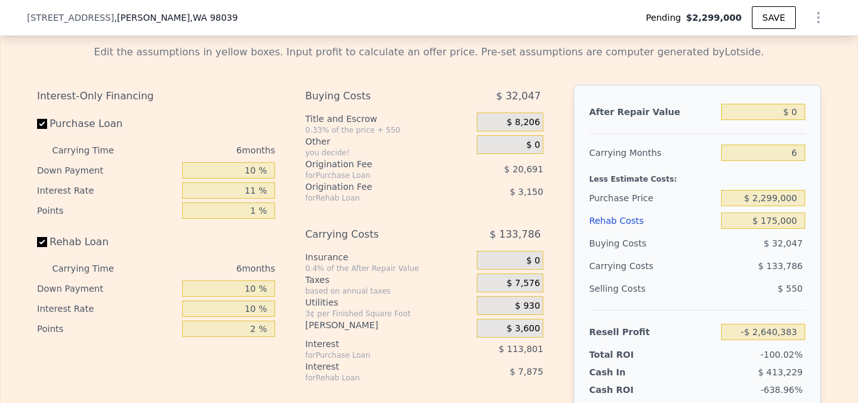
scroll to position [1941, 0]
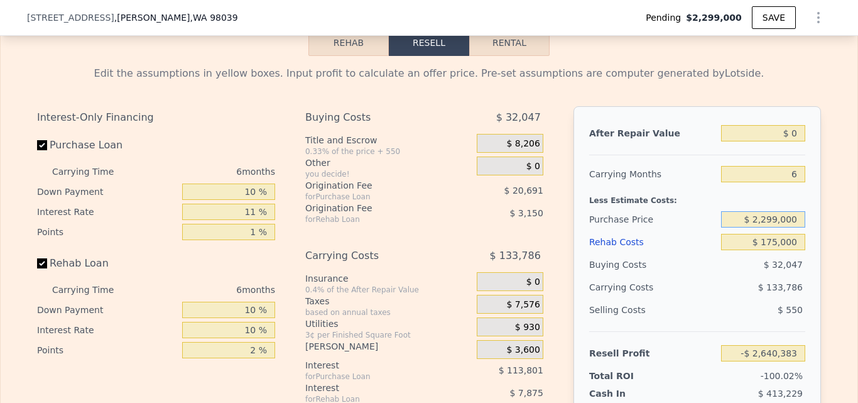
click at [792, 227] on input "$ 2,299,000" at bounding box center [763, 219] width 84 height 16
type input "$ 2"
type input "$ 2,180,000"
click at [823, 243] on div "Edit the assumptions in yellow boxes. Input profit to calculate an offer price.…" at bounding box center [429, 299] width 804 height 486
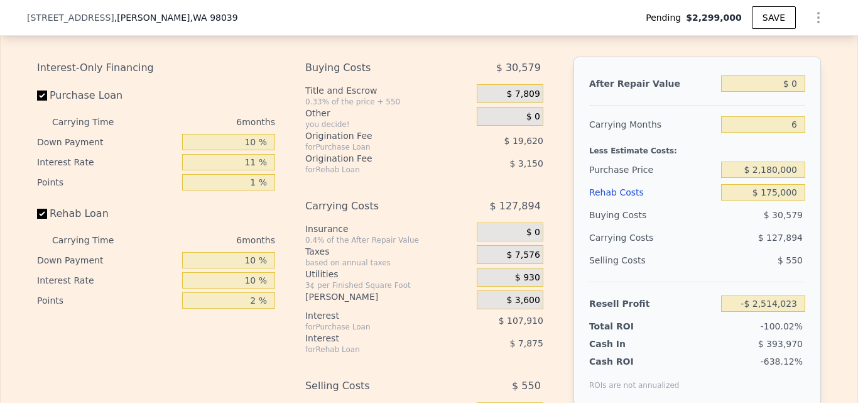
scroll to position [2048, 0]
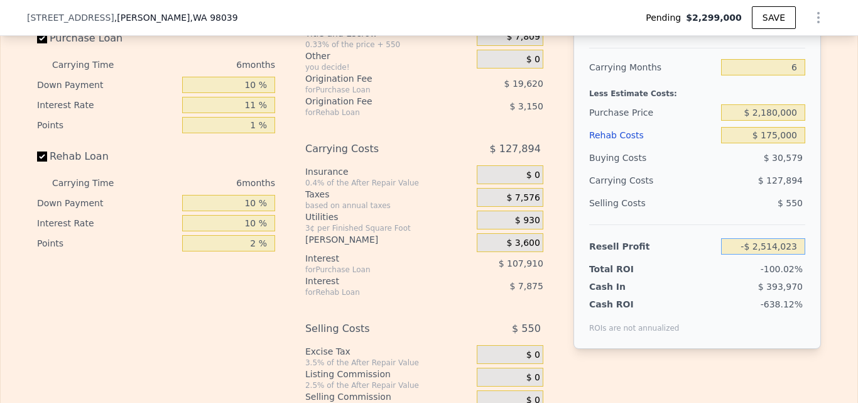
click at [794, 254] on input "-$ 2,514,023" at bounding box center [763, 246] width 84 height 16
type input "-$ 2,700,000"
click at [825, 264] on div "Edit the assumptions in yellow boxes. Input profit to calculate an offer price.…" at bounding box center [429, 192] width 804 height 486
type input "$ 2,355,147"
drag, startPoint x: 745, startPoint y: 265, endPoint x: 801, endPoint y: 268, distance: 56.0
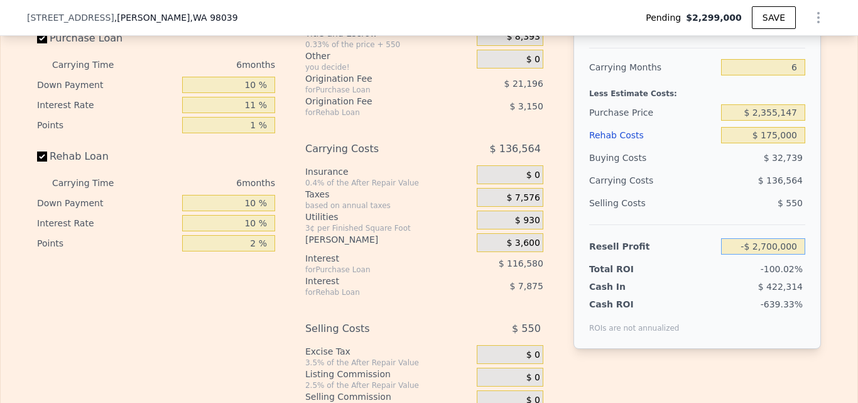
click at [801, 268] on div "After Repair Value $ 0 Carrying Months 6 Less Estimate Costs: Purchase Price $ …" at bounding box center [696, 173] width 247 height 349
type input "-"
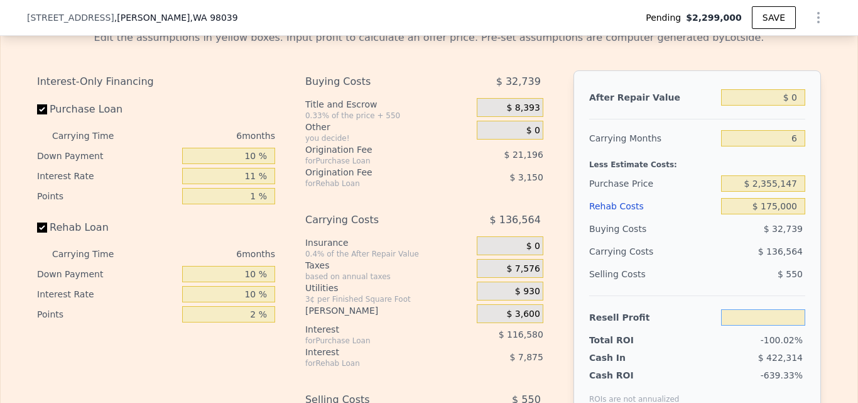
scroll to position [1899, 0]
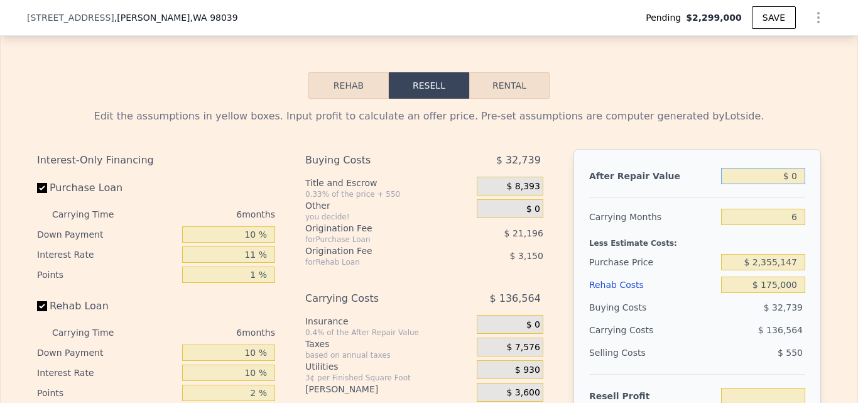
click at [793, 184] on input "$ 0" at bounding box center [763, 176] width 84 height 16
type input "$ 2"
type input "-$ 2,699,998"
type input "$ 270,000"
type input "-$ 2,454,389"
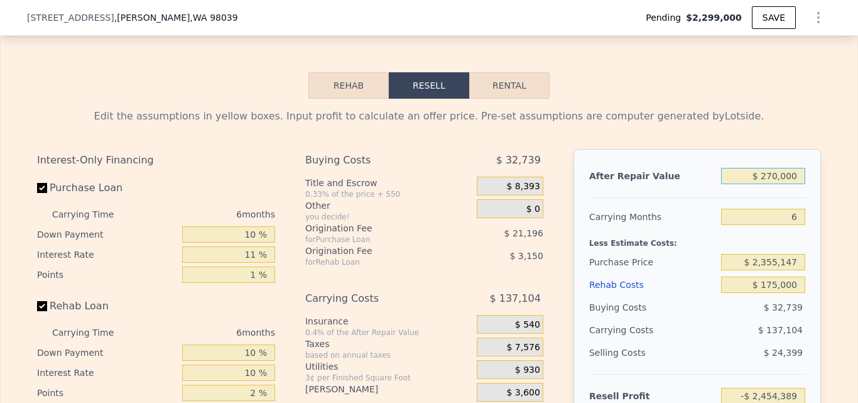
type input "$ 2,700,000"
type input "-$ 243,891"
click at [825, 199] on div "Edit the assumptions in yellow boxes. Input profit to calculate an offer price.…" at bounding box center [429, 342] width 804 height 486
type input "$ 3,216,000"
type input "8"
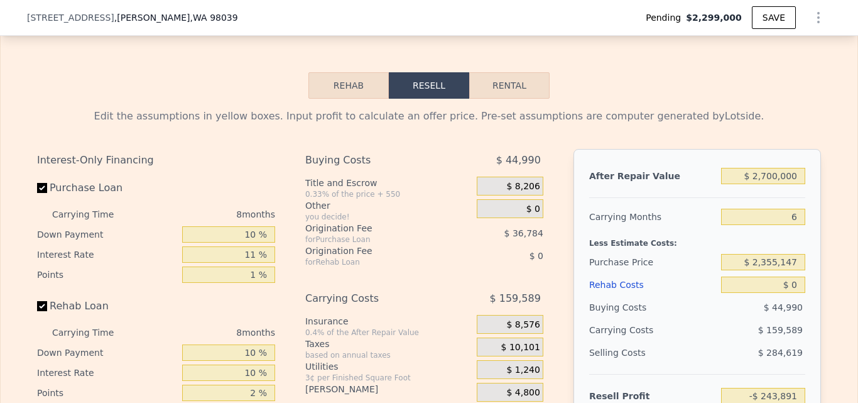
type input "$ 0"
type input "$ 427,802"
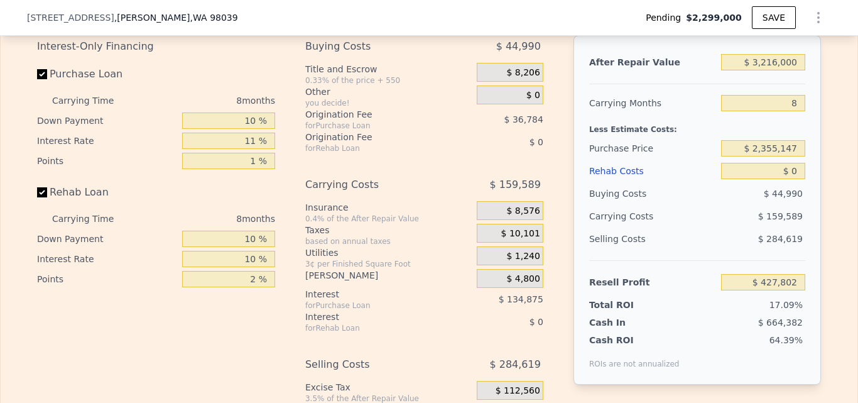
scroll to position [1856, 0]
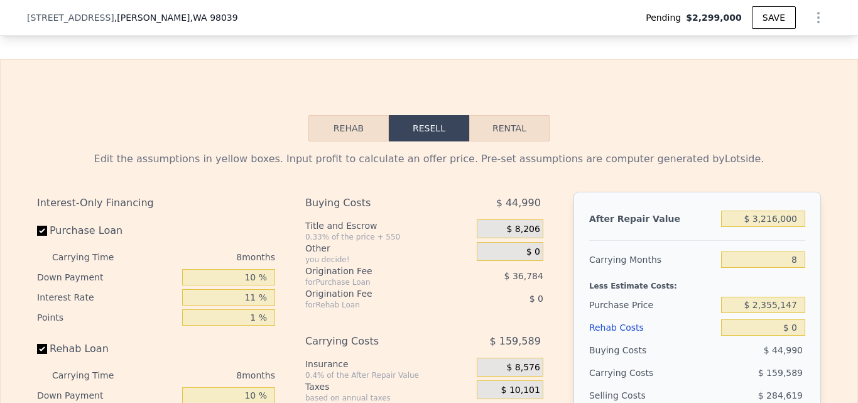
click at [358, 141] on button "Rehab" at bounding box center [348, 128] width 80 height 26
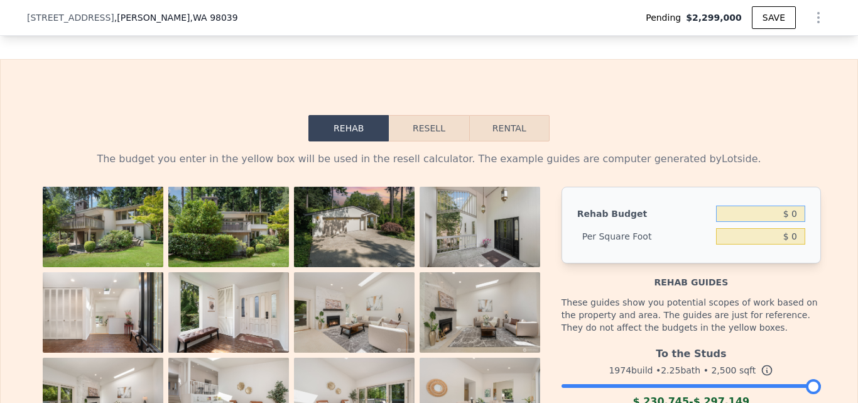
click at [794, 222] on input "$ 0" at bounding box center [760, 213] width 89 height 16
type input "$ 175,000"
click at [426, 141] on button "Resell" at bounding box center [429, 128] width 80 height 26
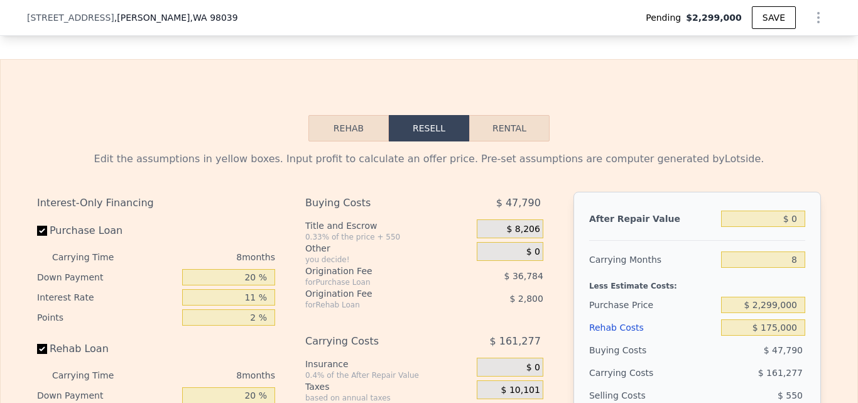
type input "-$ 2,683,617"
click at [796, 268] on input "8" at bounding box center [763, 259] width 84 height 16
type input "6"
type input "-$ 2,643,298"
type input "6"
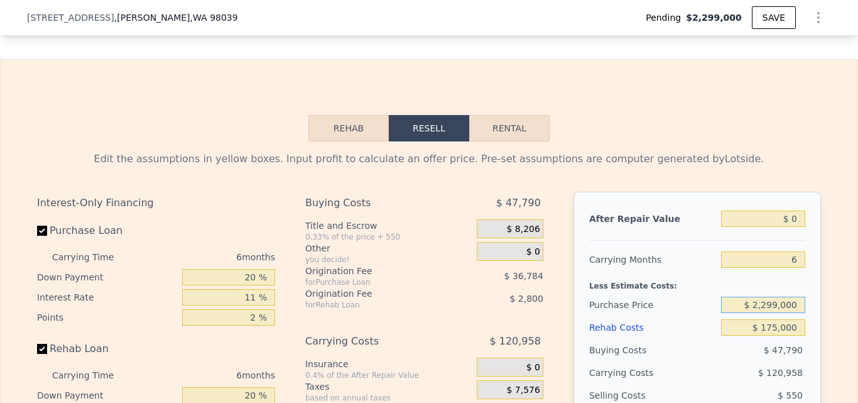
click at [795, 313] on input "$ 2,299,000" at bounding box center [763, 304] width 84 height 16
type input "$ 2"
type input "$ 2,180,000"
click at [830, 308] on div "Edit the assumptions in yellow boxes. Input profit to calculate an offer price.…" at bounding box center [429, 384] width 857 height 486
type input "-$ 2,516,765"
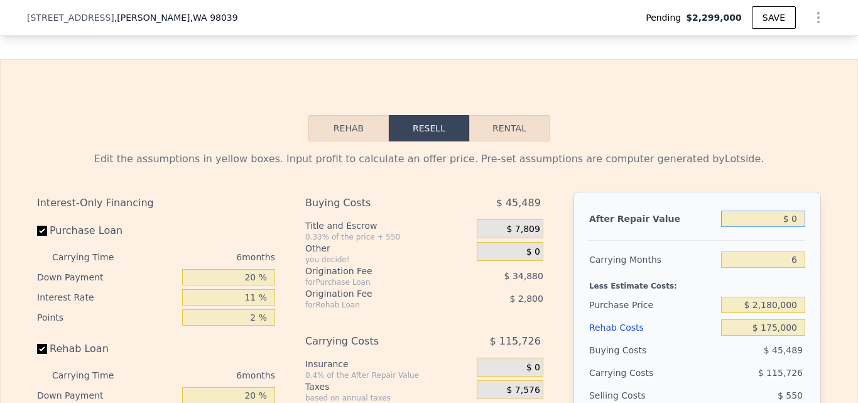
click at [794, 227] on input "$ 0" at bounding box center [763, 218] width 84 height 16
type input "$ 2,700,000"
type input "-$ 60,656"
type input "$ 2,700,000"
click at [820, 241] on div "Edit the assumptions in yellow boxes. Input profit to calculate an offer price.…" at bounding box center [429, 384] width 804 height 486
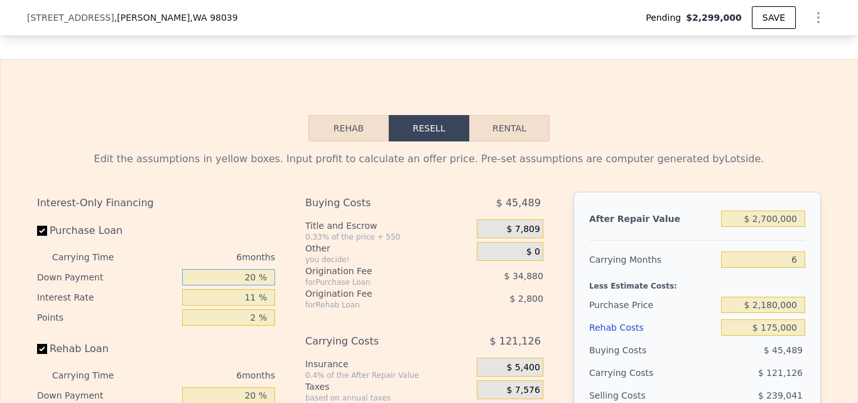
click at [252, 285] on input "20 %" at bounding box center [228, 277] width 93 height 16
type input "2 %"
type input "-$ 90,086"
type input "10 %"
type input "-$ 77,004"
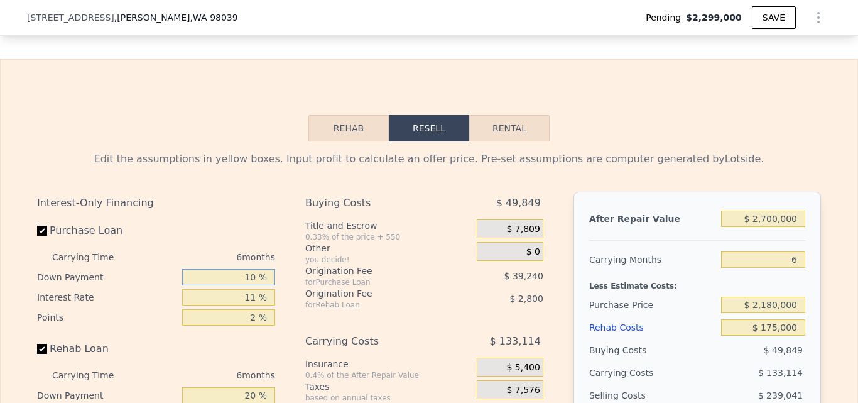
type input "10 %"
click at [252, 325] on input "2 %" at bounding box center [228, 317] width 93 height 16
type input "1 %"
type input "-$ 57,384"
type input "1 %"
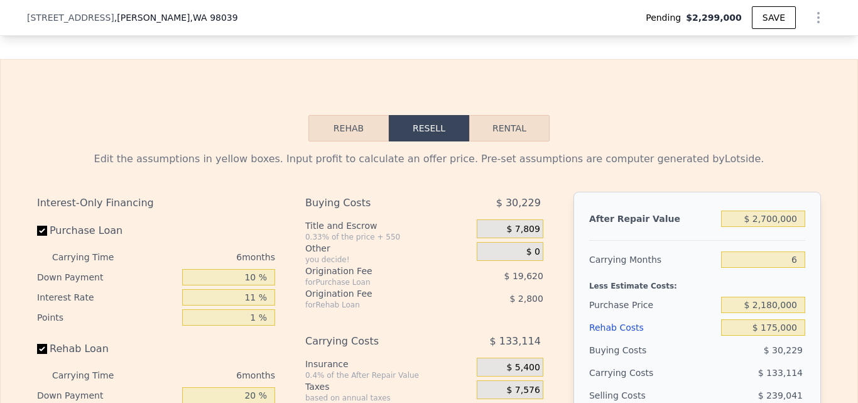
click at [288, 320] on div "Interest-Only Financing Purchase Loan Carrying Time 6 months Down Payment 10 % …" at bounding box center [429, 410] width 784 height 436
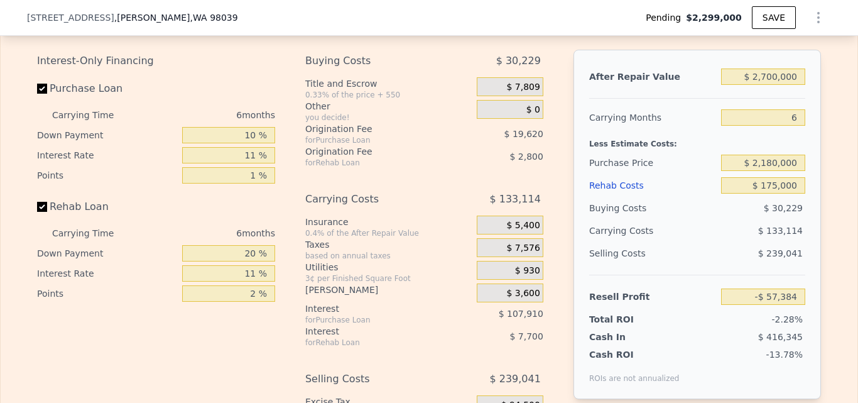
scroll to position [2019, 0]
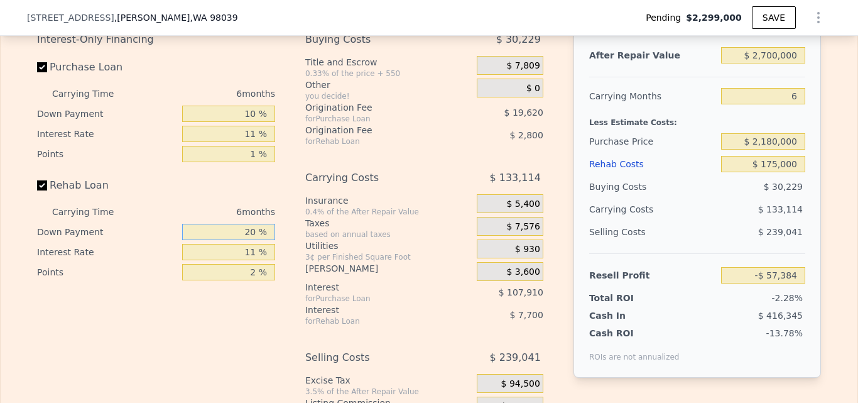
click at [252, 240] on input "20 %" at bounding box center [228, 232] width 93 height 16
type input "2 %"
type input "-$ 59,748"
type input "10 %"
type input "-$ 58,700"
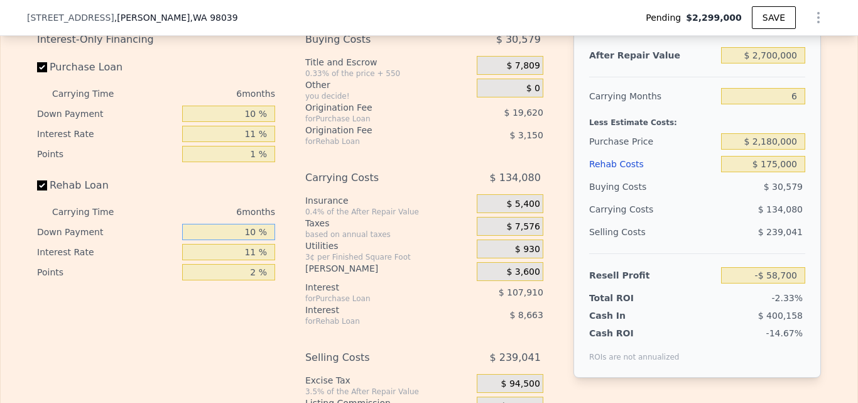
type input "10 %"
click at [253, 260] on input "11 %" at bounding box center [228, 252] width 93 height 16
type input "1 %"
type input "-$ 50,822"
type input "10 %"
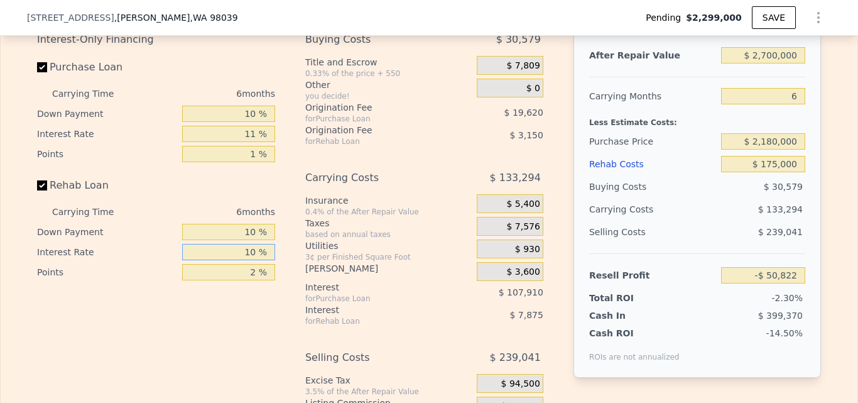
type input "-$ 57,914"
type input "10 %"
click at [281, 252] on div "Interest-Only Financing Purchase Loan Carrying Time 6 months Down Payment 10 % …" at bounding box center [429, 246] width 784 height 436
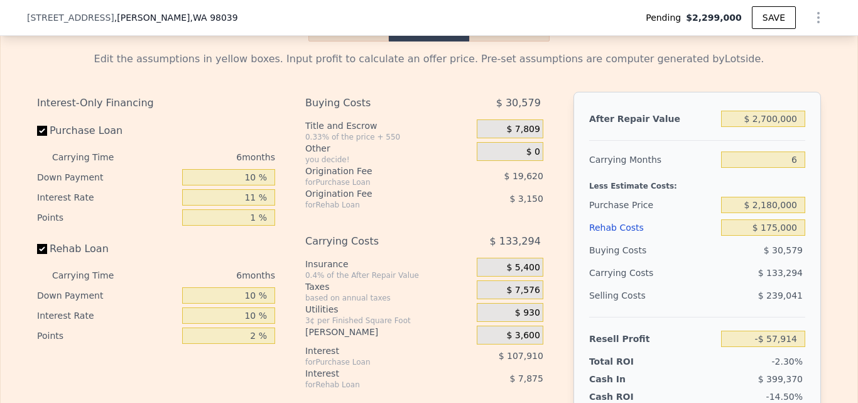
scroll to position [2027, 0]
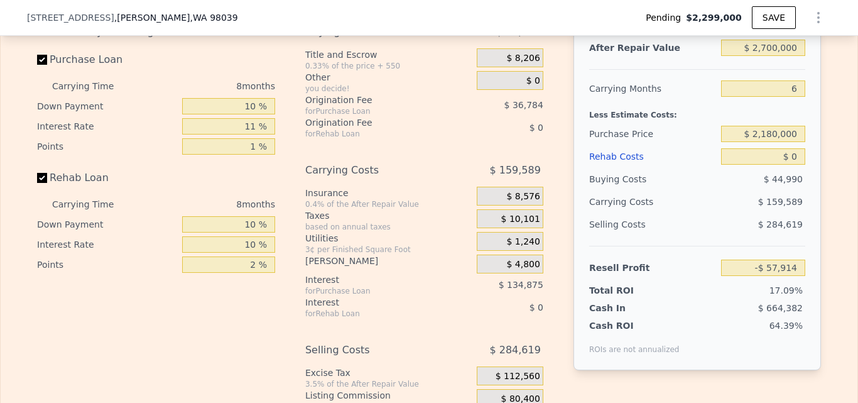
type input "$ 3,216,000"
type input "8"
type input "$ 0"
type input "$ 427,802"
click at [610, 168] on div "Rehab Costs" at bounding box center [652, 156] width 127 height 23
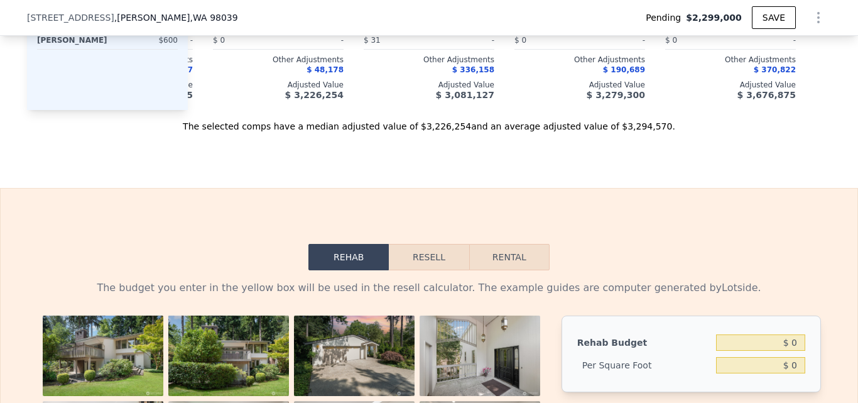
scroll to position [1720, 0]
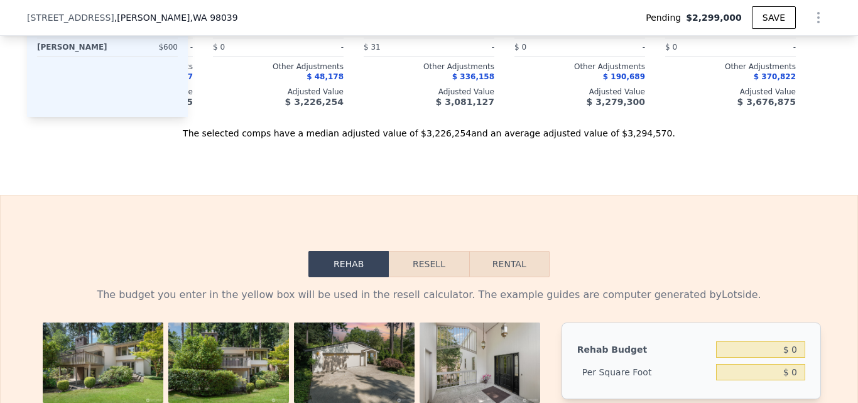
click at [417, 273] on button "Resell" at bounding box center [429, 264] width 80 height 26
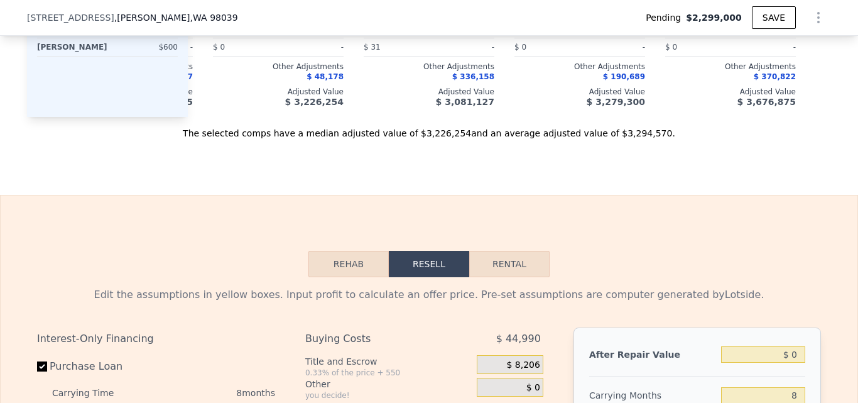
click at [378, 276] on button "Rehab" at bounding box center [348, 264] width 80 height 26
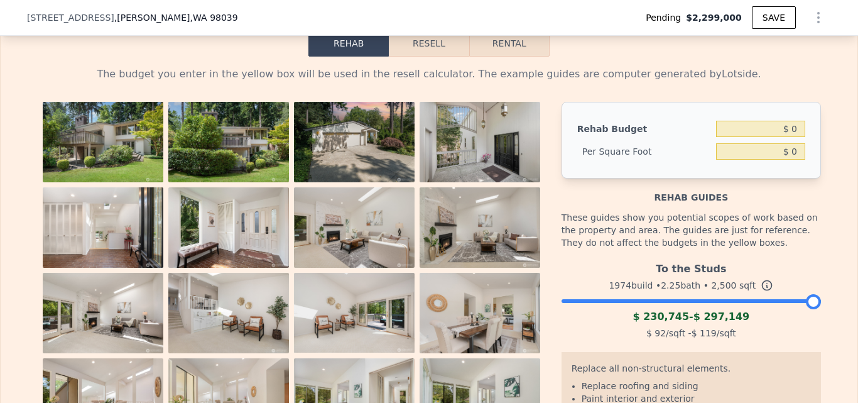
scroll to position [1949, 0]
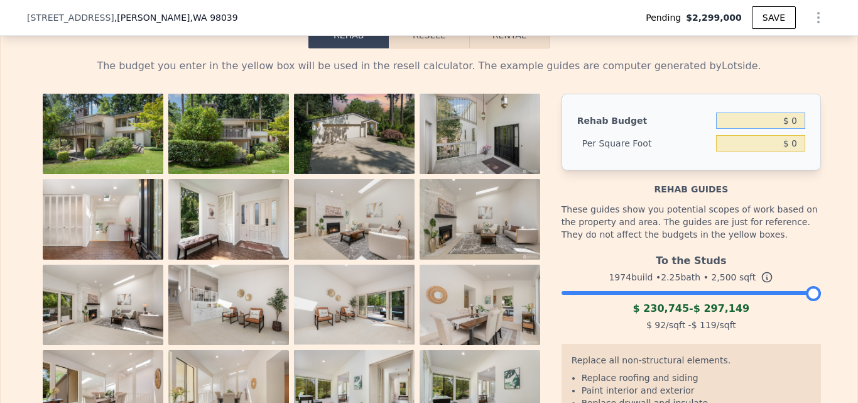
click at [793, 129] on input "$ 0" at bounding box center [760, 120] width 89 height 16
type input "$ 1"
type input "$ 175,000"
click at [828, 125] on div "The budget you enter in the yellow box will be used in the resell calculator. T…" at bounding box center [429, 298] width 857 height 501
type input "$ 70"
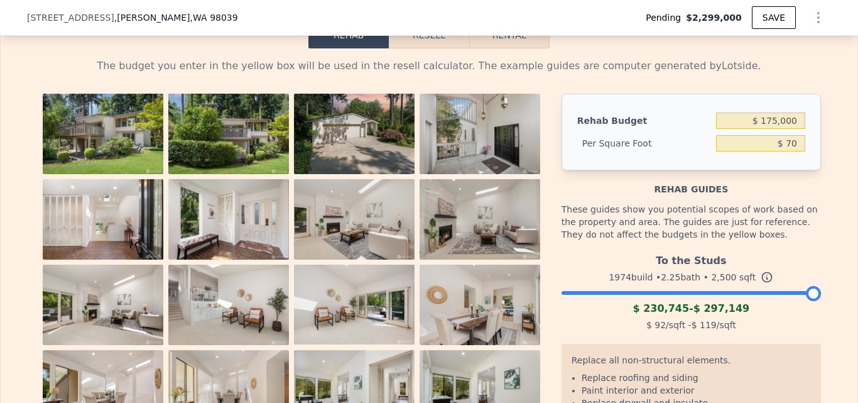
click at [430, 48] on button "Resell" at bounding box center [429, 35] width 80 height 26
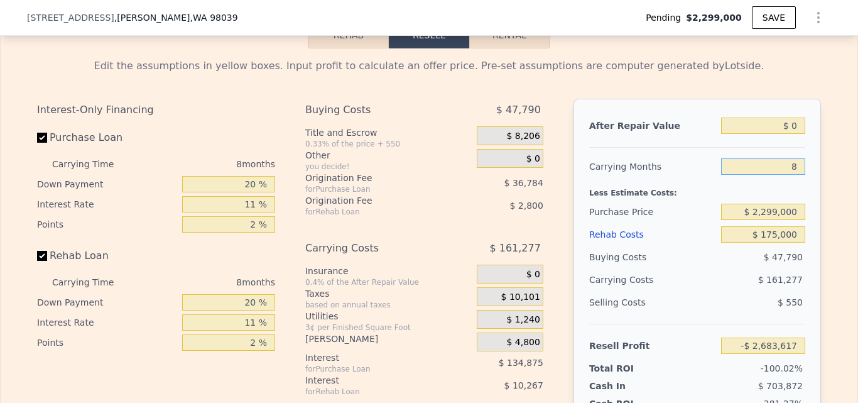
click at [795, 175] on input "8" at bounding box center [763, 166] width 84 height 16
type input "6"
type input "-$ 2,643,298"
type input "6"
click at [798, 220] on input "$ 2,299,000" at bounding box center [763, 211] width 84 height 16
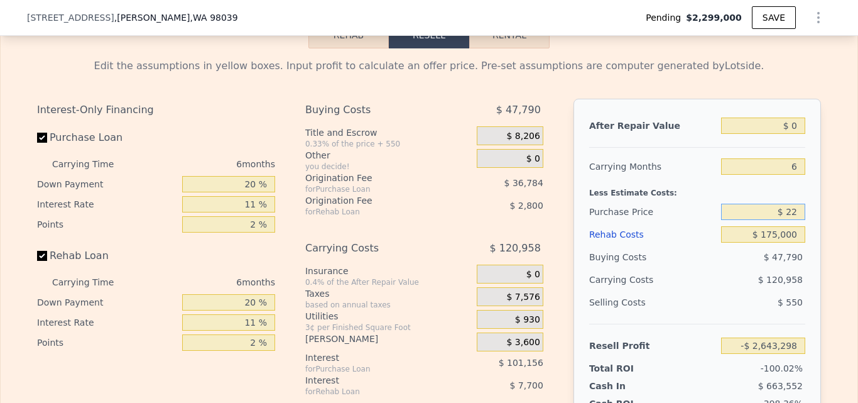
type input "$ 2"
type input "$ 2,180,000"
click at [821, 244] on div "Edit the assumptions in yellow boxes. Input profit to calculate an offer price.…" at bounding box center [429, 291] width 804 height 486
type input "-$ 2,516,765"
click at [255, 192] on input "20 %" at bounding box center [228, 184] width 93 height 16
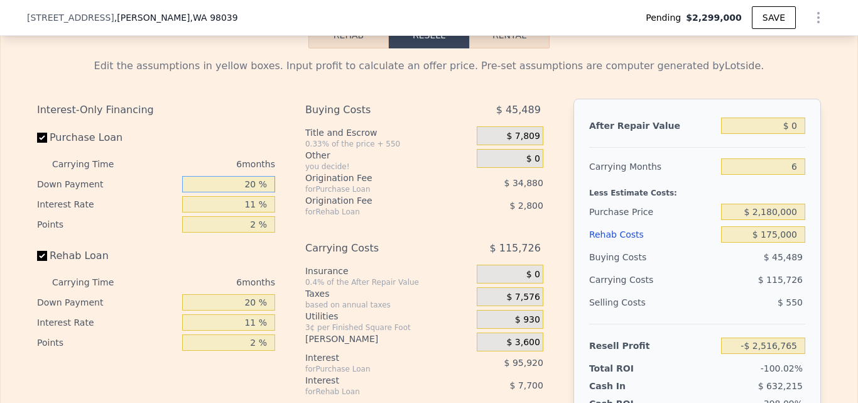
type input "2 %"
type input "-$ 2,546,195"
type input "10 %"
type input "-$ 2,533,113"
type input "10 %"
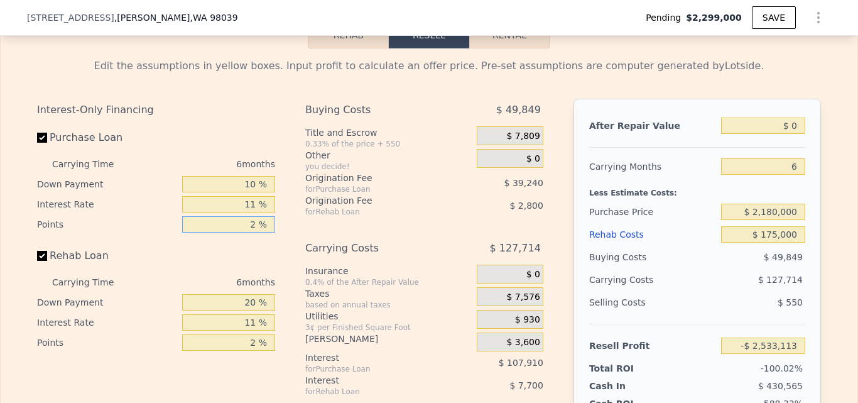
click at [252, 232] on input "2 %" at bounding box center [228, 224] width 93 height 16
type input "1 %"
type input "-$ 2,513,493"
type input "1 %"
click at [252, 310] on input "20 %" at bounding box center [228, 302] width 93 height 16
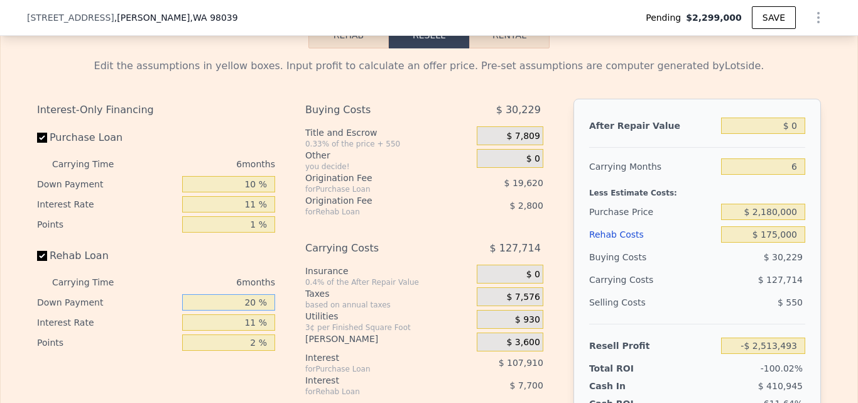
type input "2 %"
type input "-$ 2,515,857"
type input "10 %"
type input "-$ 2,514,809"
type input "10 %"
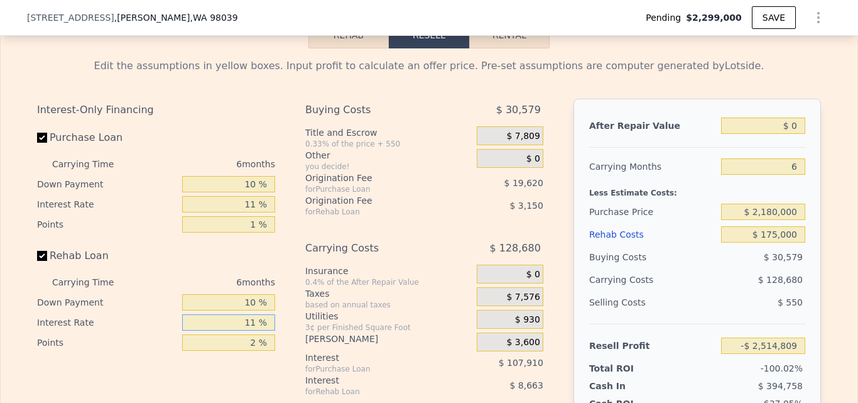
click at [251, 330] on input "11 %" at bounding box center [228, 322] width 93 height 16
type input "1 %"
type input "-$ 2,506,931"
type input "10 %"
type input "-$ 2,514,023"
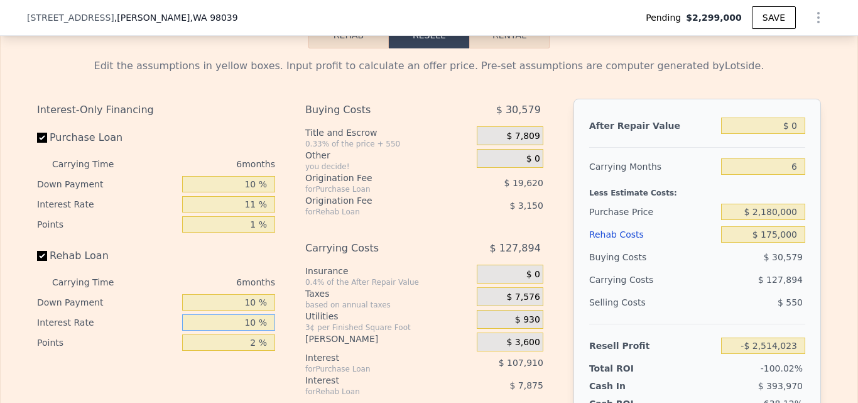
type input "10 %"
click at [281, 343] on div "Interest-Only Financing Purchase Loan Carrying Time 6 months Down Payment 10 % …" at bounding box center [429, 317] width 784 height 436
click at [793, 134] on input "$ 0" at bounding box center [763, 125] width 84 height 16
type input "$ 280"
type input "-$ 2,513,769"
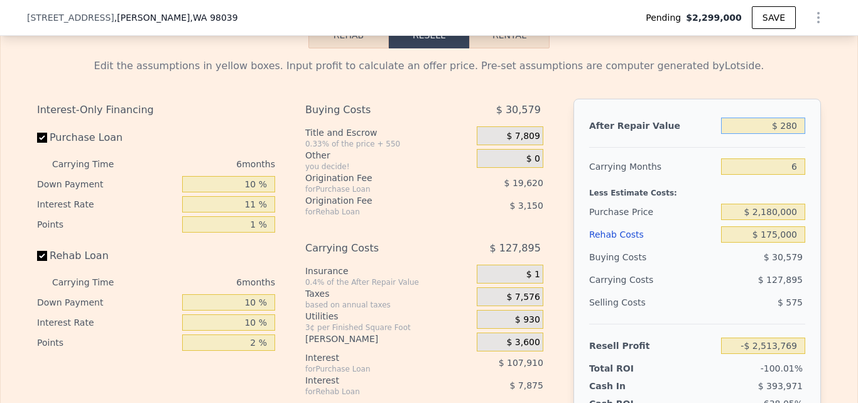
type input "$ 28"
type input "-$ 2,513,998"
type input "$ 2"
type input "-$ 2,514,021"
type input "$ 30,000"
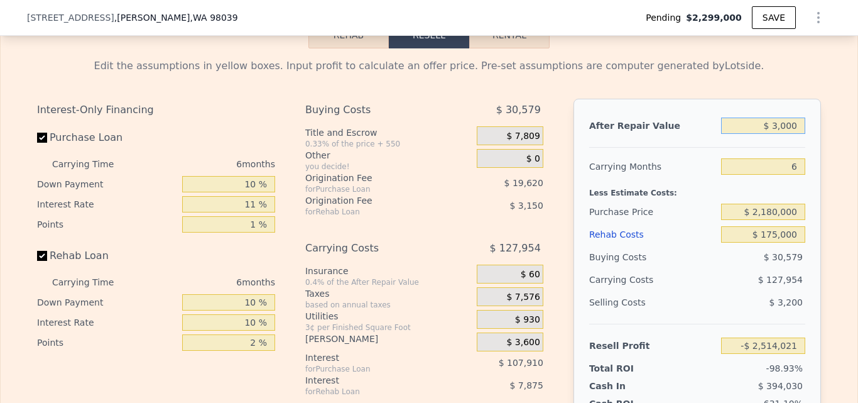
type input "-$ 2,514,020"
type input "$ 300,000"
type input "-$ 2,241,122"
type input "$ 3,000,000"
type input "$ 214,987"
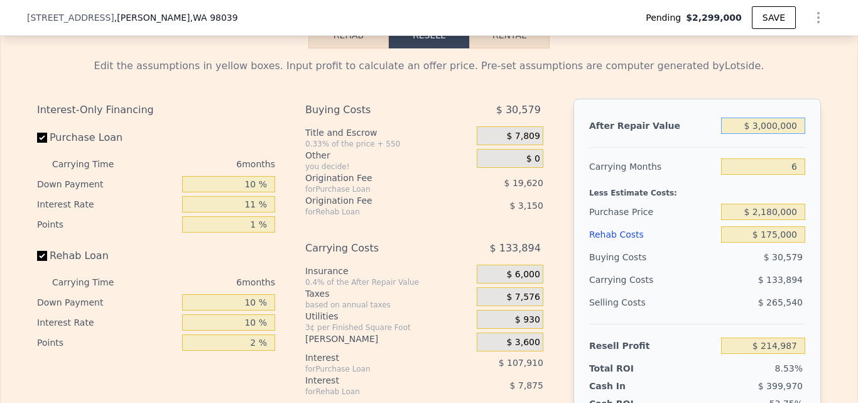
type input "$ 3,000,000"
click at [820, 160] on div "Edit the assumptions in yellow boxes. Input profit to calculate an offer price.…" at bounding box center [429, 291] width 804 height 486
click at [761, 19] on button "SAVE" at bounding box center [774, 17] width 44 height 23
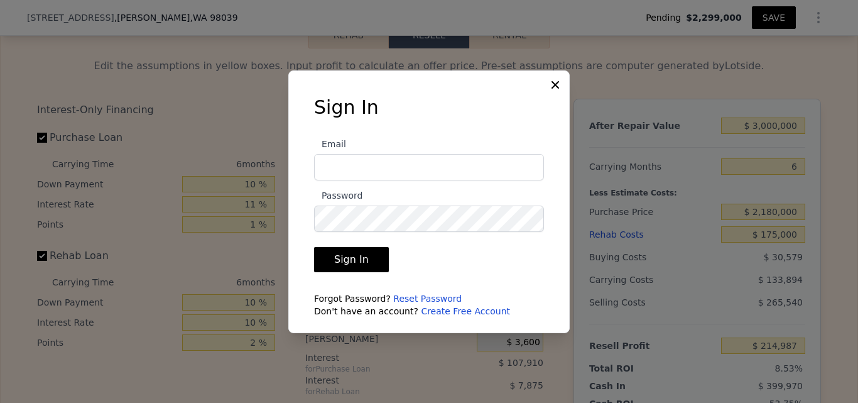
type input "[EMAIL_ADDRESS][DOMAIN_NAME]"
click at [344, 264] on button "Sign In" at bounding box center [351, 259] width 75 height 25
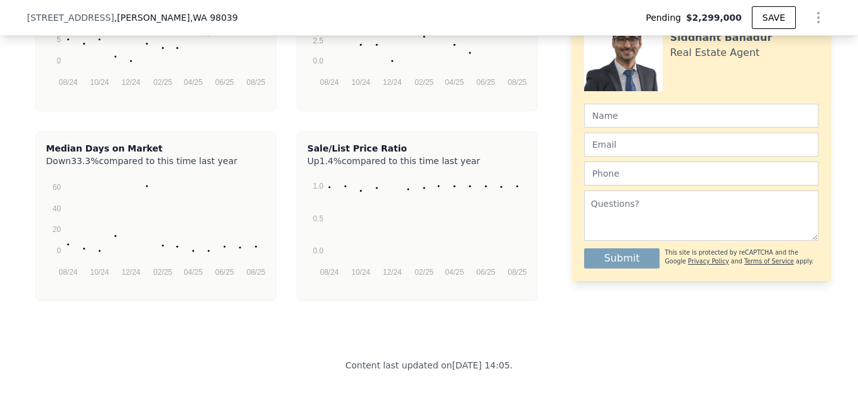
scroll to position [2929, 0]
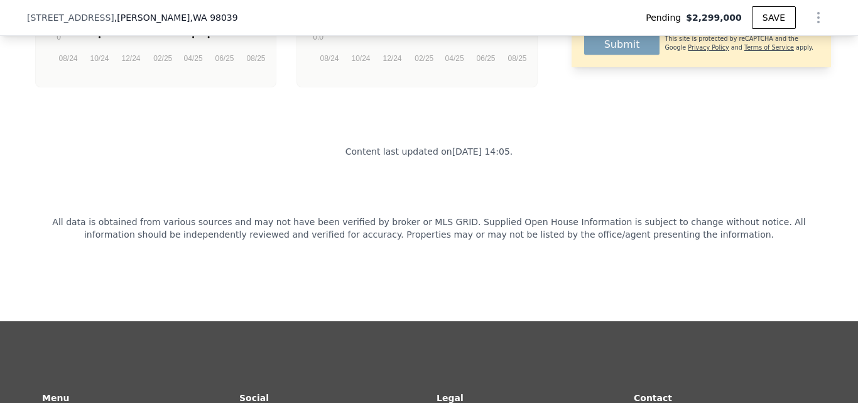
type input "$ 3,216,000"
type input "8"
type input "$ 0"
type input "$ 427,802"
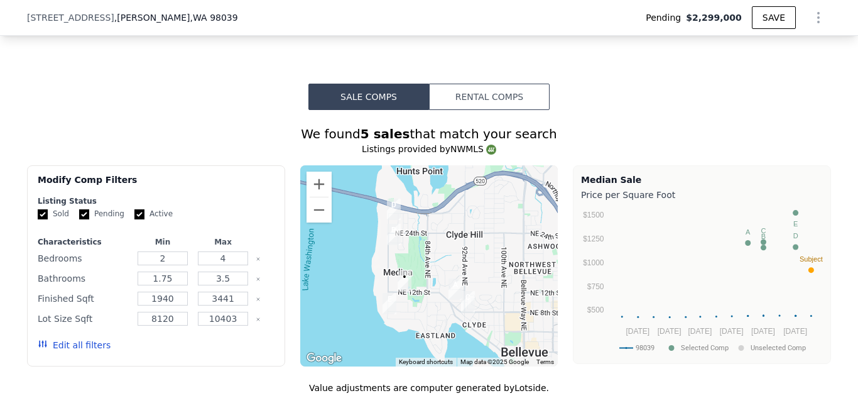
scroll to position [1082, 0]
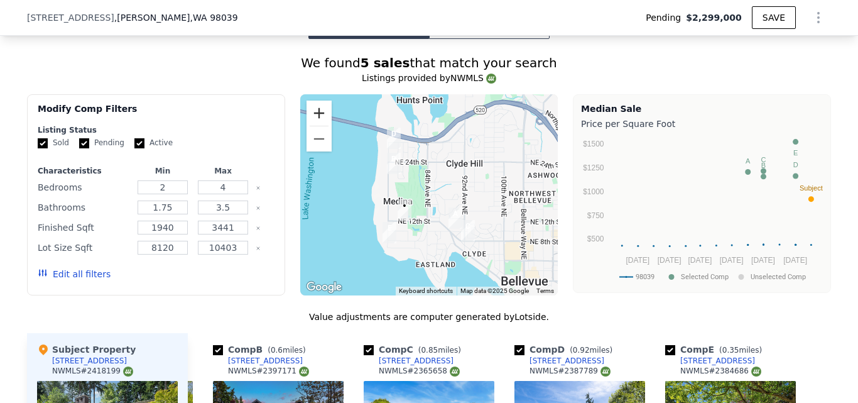
click at [321, 126] on button "Zoom in" at bounding box center [318, 112] width 25 height 25
click at [309, 119] on button "Zoom in" at bounding box center [318, 112] width 25 height 25
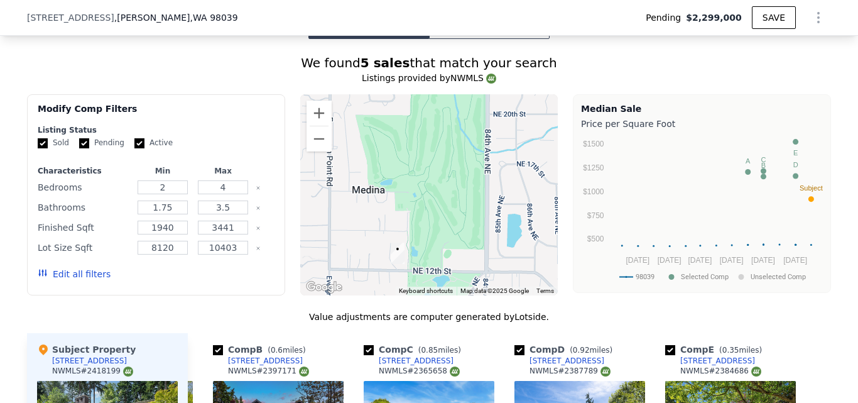
drag, startPoint x: 386, startPoint y: 199, endPoint x: 453, endPoint y: 170, distance: 72.6
click at [453, 170] on div at bounding box center [429, 194] width 258 height 201
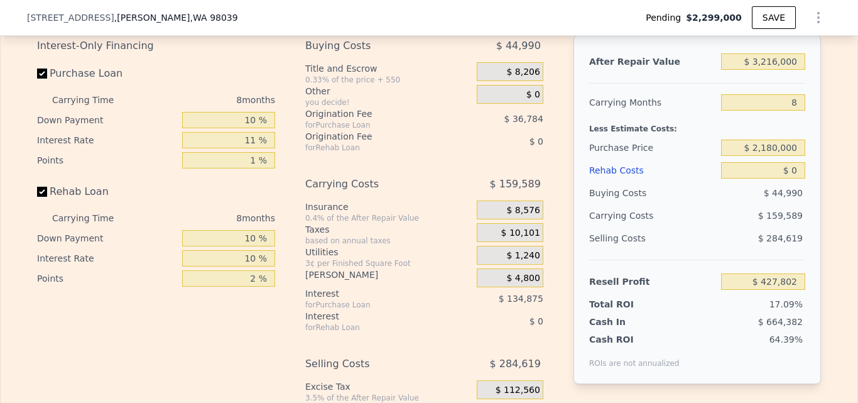
scroll to position [1942, 0]
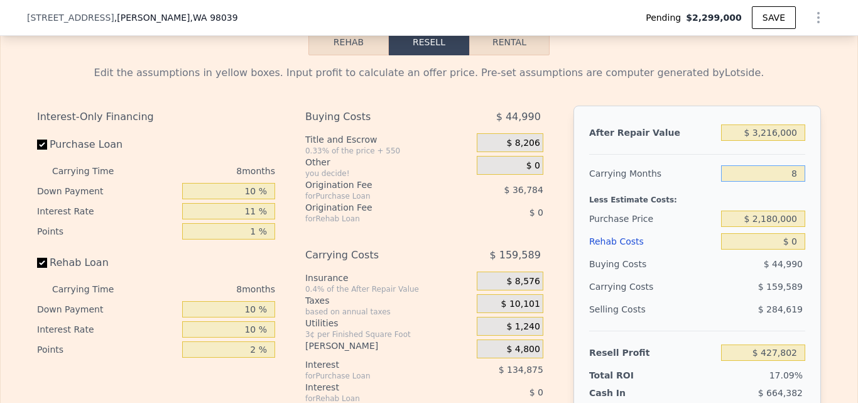
click at [790, 182] on input "8" at bounding box center [763, 173] width 84 height 16
type input "6"
type input "$ 467,699"
click at [621, 252] on div "Rehab Costs" at bounding box center [652, 241] width 127 height 23
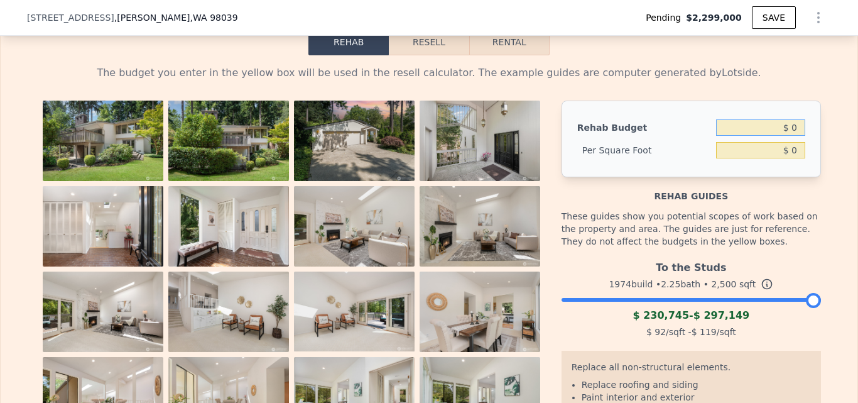
click at [797, 136] on input "$ 0" at bounding box center [760, 127] width 89 height 16
type input "$ 300,000"
click at [845, 132] on div "The budget you enter in the yellow box will be used in the resell calculator. T…" at bounding box center [429, 305] width 857 height 501
type input "$ 120"
click at [774, 16] on button "SAVE" at bounding box center [774, 17] width 44 height 23
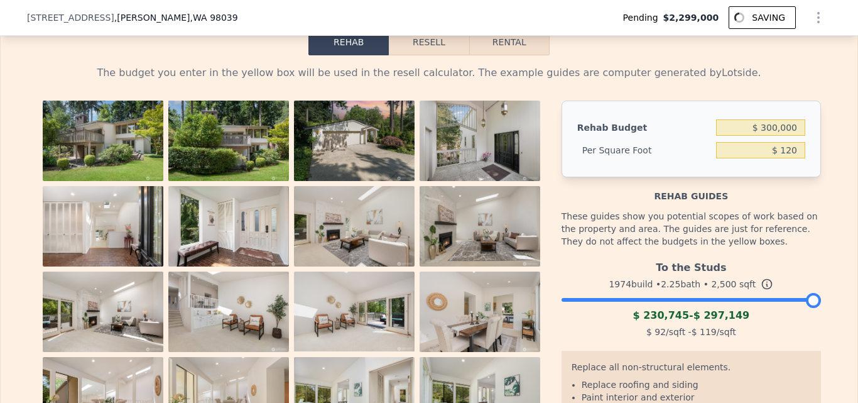
click at [433, 55] on button "Resell" at bounding box center [429, 42] width 80 height 26
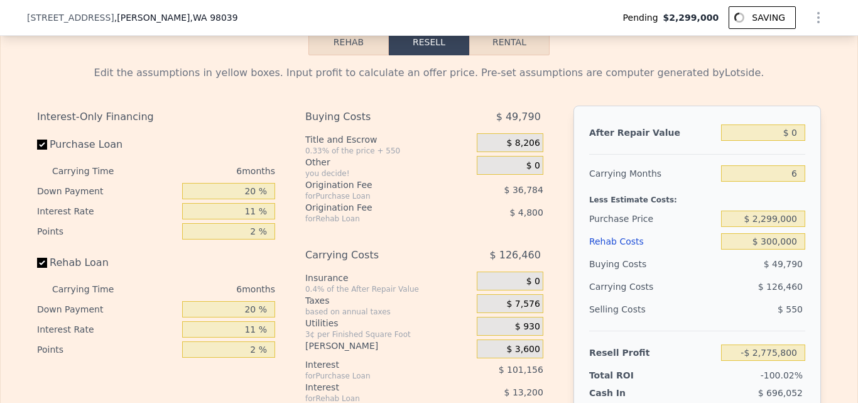
type input "-$ 2,775,800"
click at [795, 141] on input "$ 0" at bounding box center [763, 132] width 84 height 16
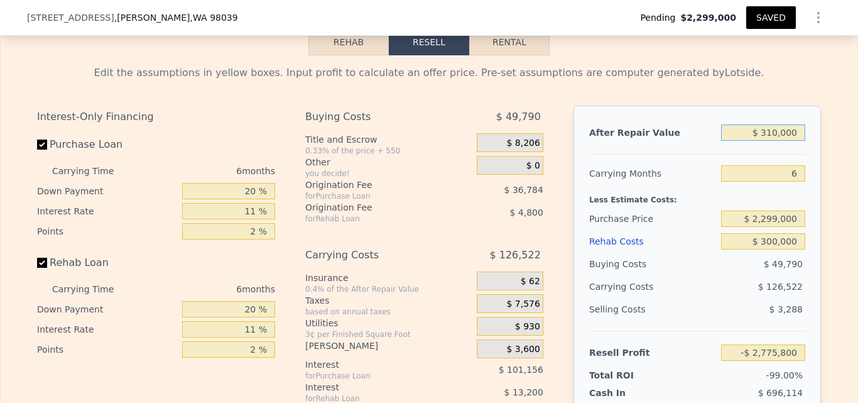
type input "$ 3,100,000"
type input "$ 44,177"
type input "$ 3,100,000"
click at [835, 142] on div "Edit the assumptions in yellow boxes. Input profit to calculate an offer price.…" at bounding box center [429, 298] width 857 height 486
click at [793, 227] on input "$ 2,299,000" at bounding box center [763, 218] width 84 height 16
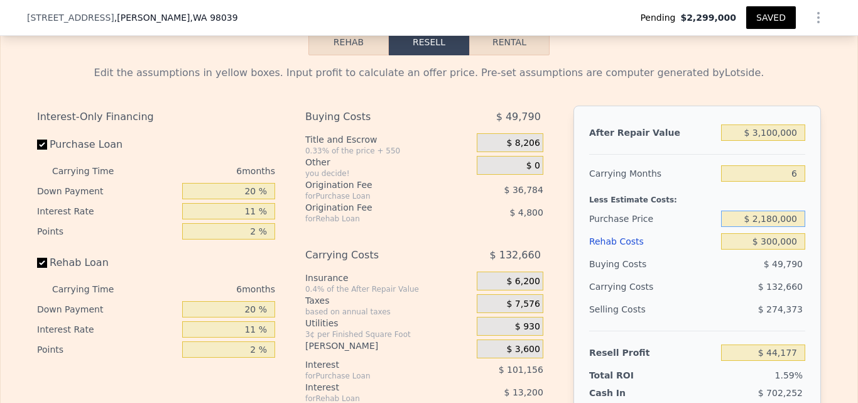
type input "$ 2,180,000"
click at [820, 235] on div "Edit the assumptions in yellow boxes. Input profit to calculate an offer price.…" at bounding box center [429, 298] width 804 height 486
type input "$ 170,710"
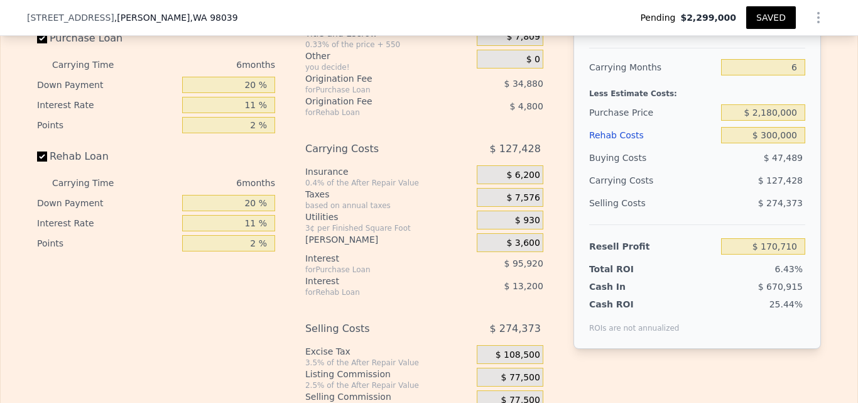
scroll to position [2056, 0]
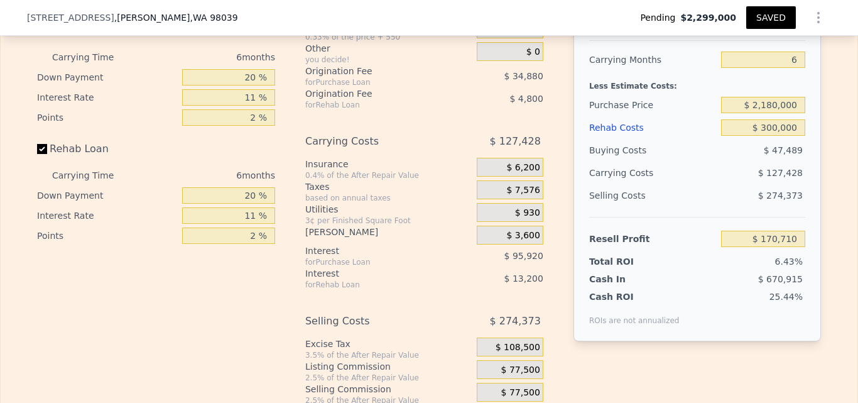
click at [775, 16] on button "SAVED" at bounding box center [771, 17] width 50 height 23
click at [793, 113] on input "$ 2,180,000" at bounding box center [763, 105] width 84 height 16
type input "$ 2"
type input "$ 2,150,000"
click at [830, 178] on div "Edit the assumptions in yellow boxes. Input profit to calculate an offer price.…" at bounding box center [429, 185] width 857 height 486
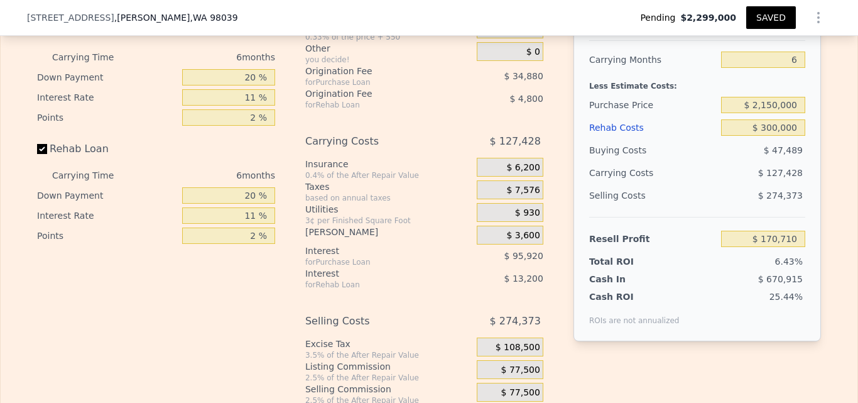
type input "$ 202,609"
click at [796, 113] on input "$ 2,150,000" at bounding box center [763, 105] width 84 height 16
type input "$ 2,100,000"
click at [824, 131] on div "Edit the assumptions in yellow boxes. Input profit to calculate an offer price.…" at bounding box center [429, 185] width 804 height 486
type input "$ 255,778"
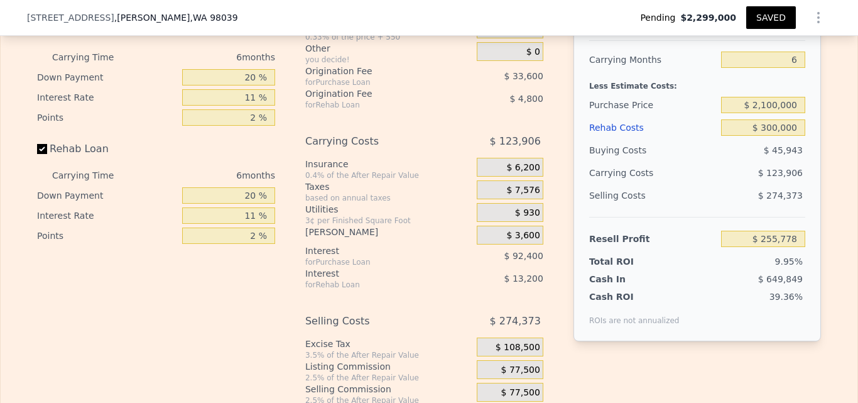
click at [770, 14] on button "SAVED" at bounding box center [771, 17] width 50 height 23
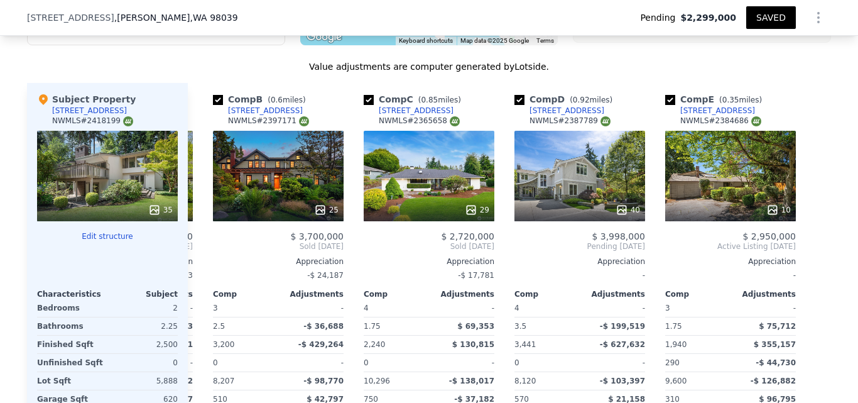
scroll to position [1389, 0]
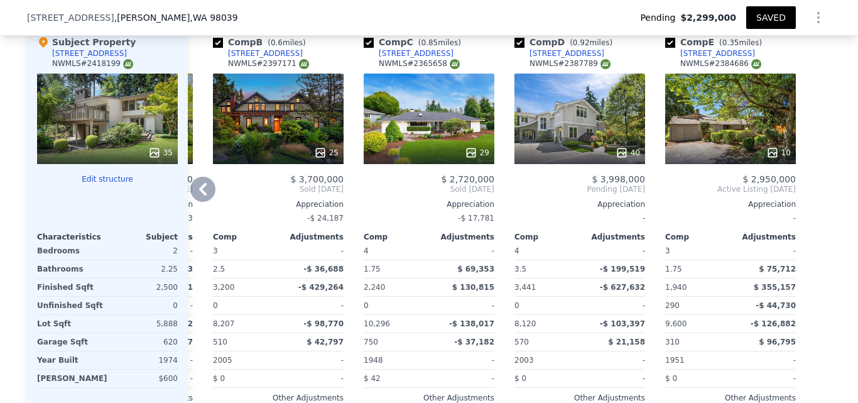
click at [299, 194] on span "Sold [DATE]" at bounding box center [278, 189] width 131 height 10
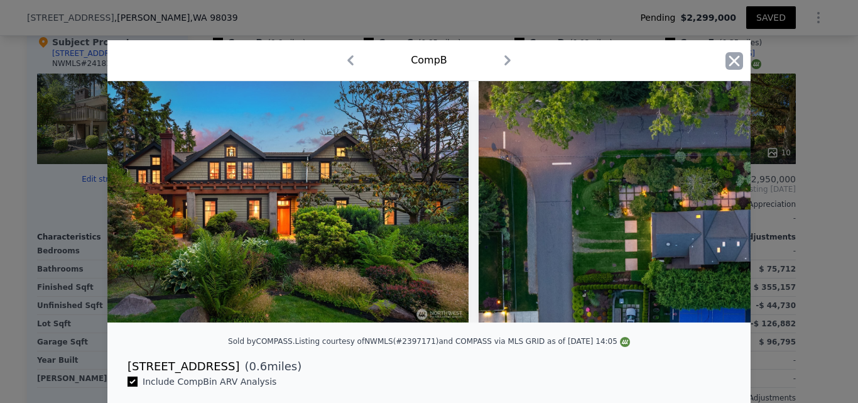
click at [733, 64] on icon "button" at bounding box center [734, 60] width 11 height 11
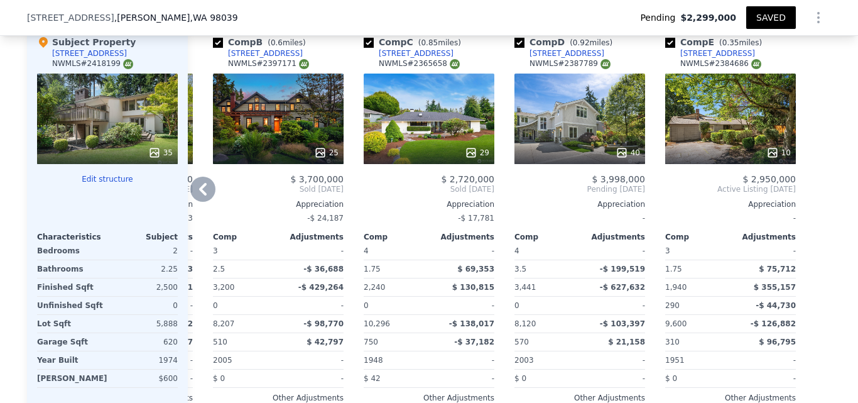
click at [256, 58] on div "[STREET_ADDRESS]" at bounding box center [265, 53] width 75 height 10
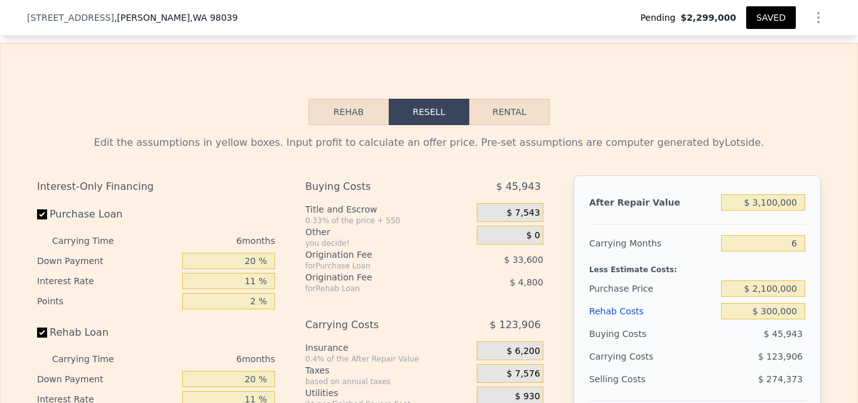
scroll to position [2000, 0]
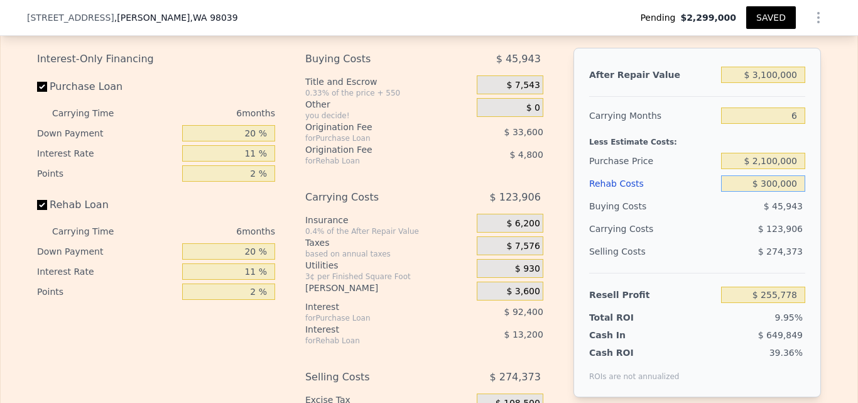
click at [796, 192] on input "$ 300,000" at bounding box center [763, 183] width 84 height 16
type input "$ 3,000"
type input "$ 570,598"
type input "$ 30"
type input "$ 573,748"
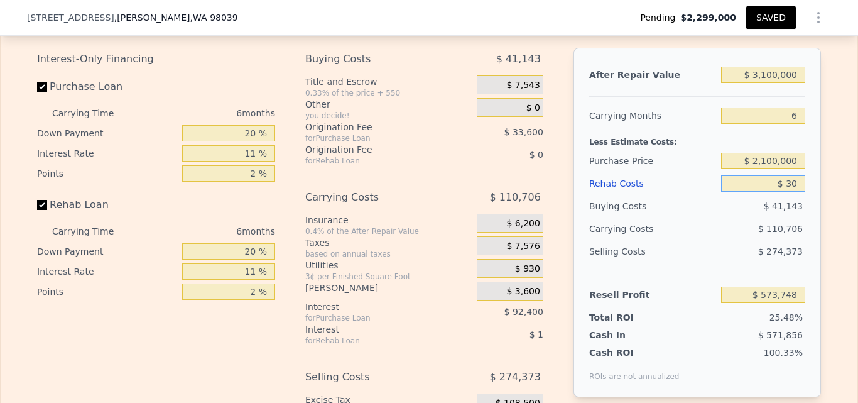
type input "$ 3"
type input "$ 573,775"
type input "$ 20"
type input "$ 573,758"
type input "$ 20,000"
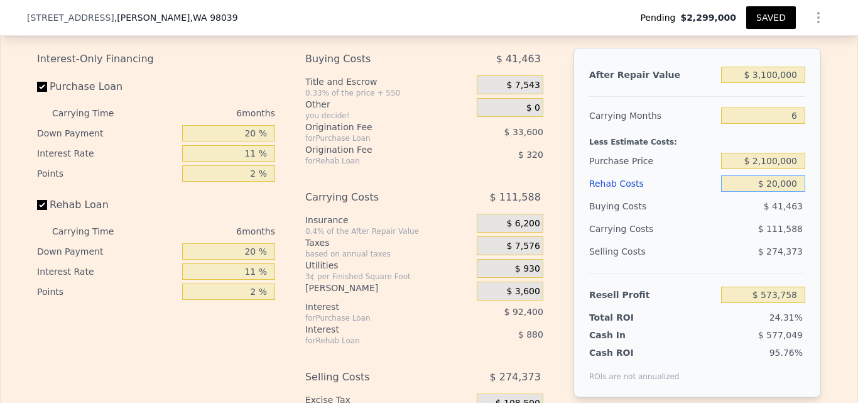
type input "$ 552,576"
type input "$ 200,000"
type input "$ 361,776"
type input "$ 200,000"
click at [819, 202] on div "Edit the assumptions in yellow boxes. Input profit to calculate an offer price.…" at bounding box center [429, 240] width 804 height 486
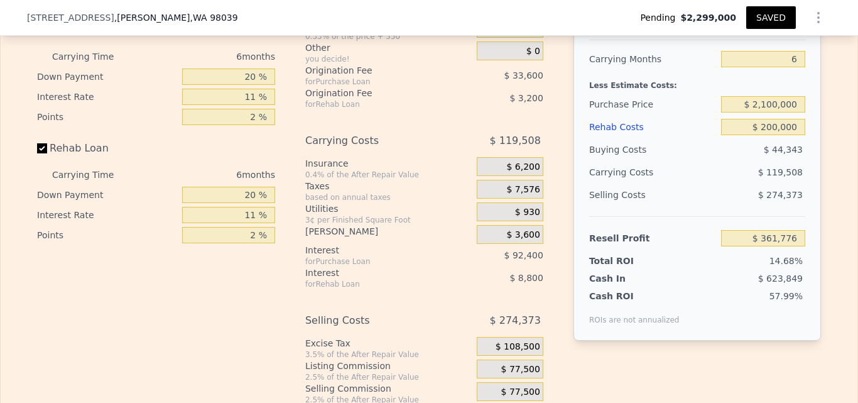
scroll to position [2028, 0]
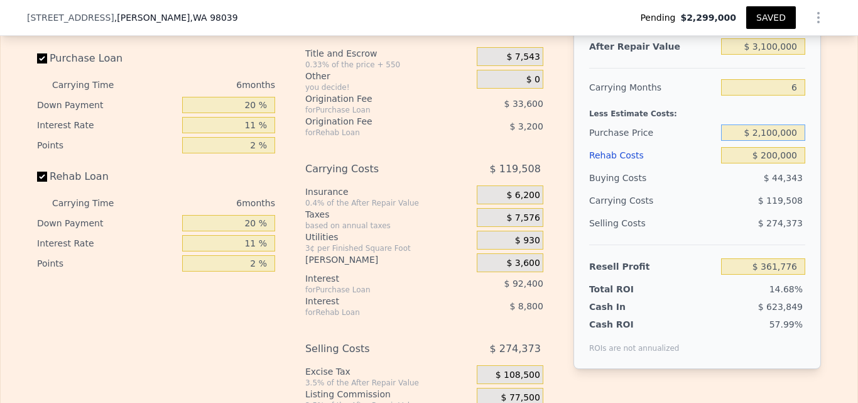
click at [796, 141] on input "$ 2,100,000" at bounding box center [763, 132] width 84 height 16
type input "$ 2,180,000"
click at [830, 153] on div "Edit the assumptions in yellow boxes. Input profit to calculate an offer price.…" at bounding box center [429, 212] width 857 height 486
type input "$ 276,708"
click at [769, 17] on button "SAVED" at bounding box center [771, 17] width 50 height 23
